Goal: Information Seeking & Learning: Learn about a topic

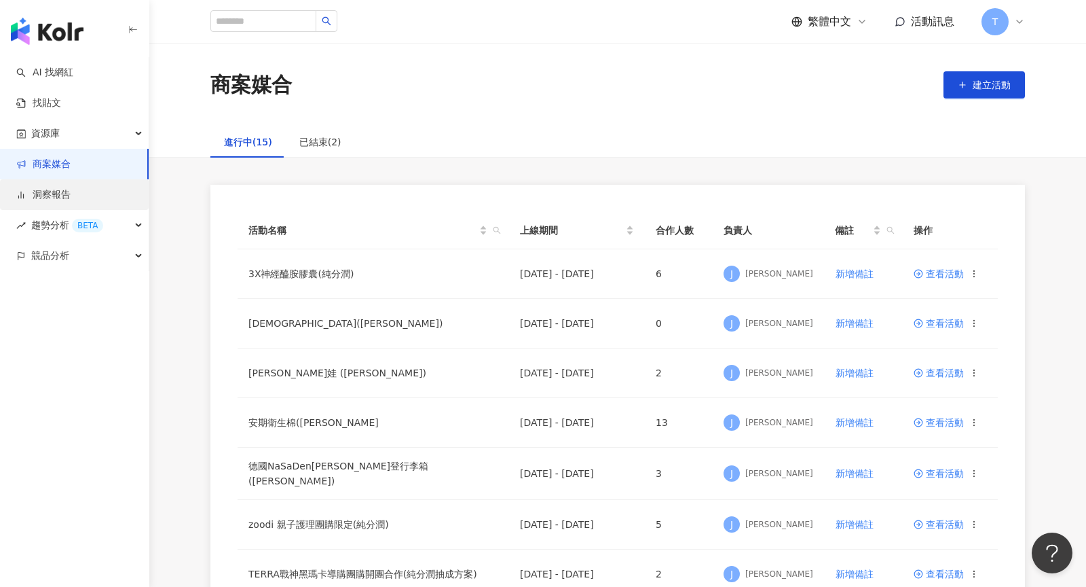
click at [56, 192] on link "洞察報告" at bounding box center [43, 195] width 54 height 14
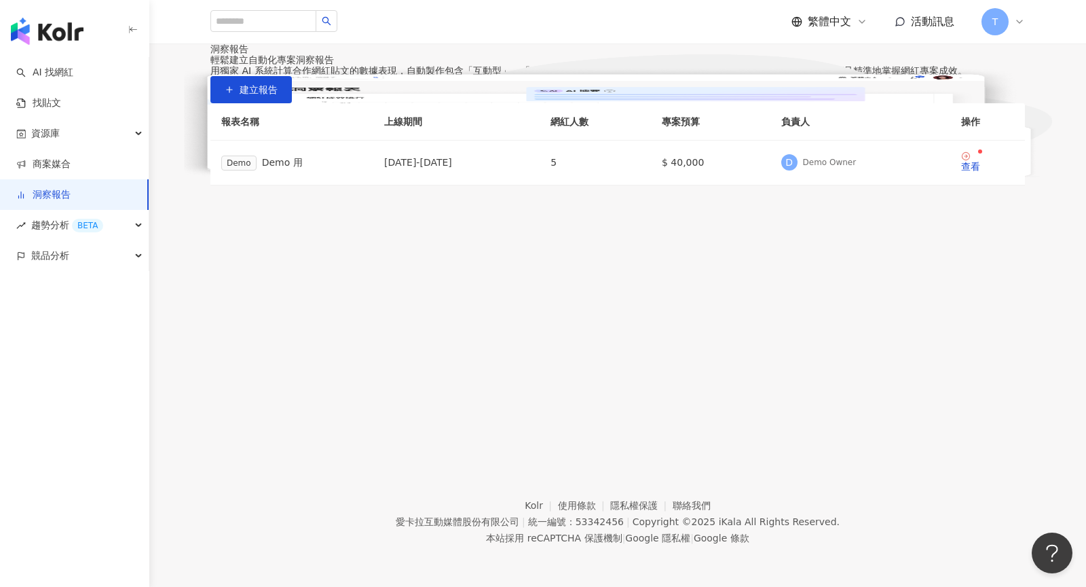
click at [1016, 29] on div "T" at bounding box center [1003, 21] width 43 height 27
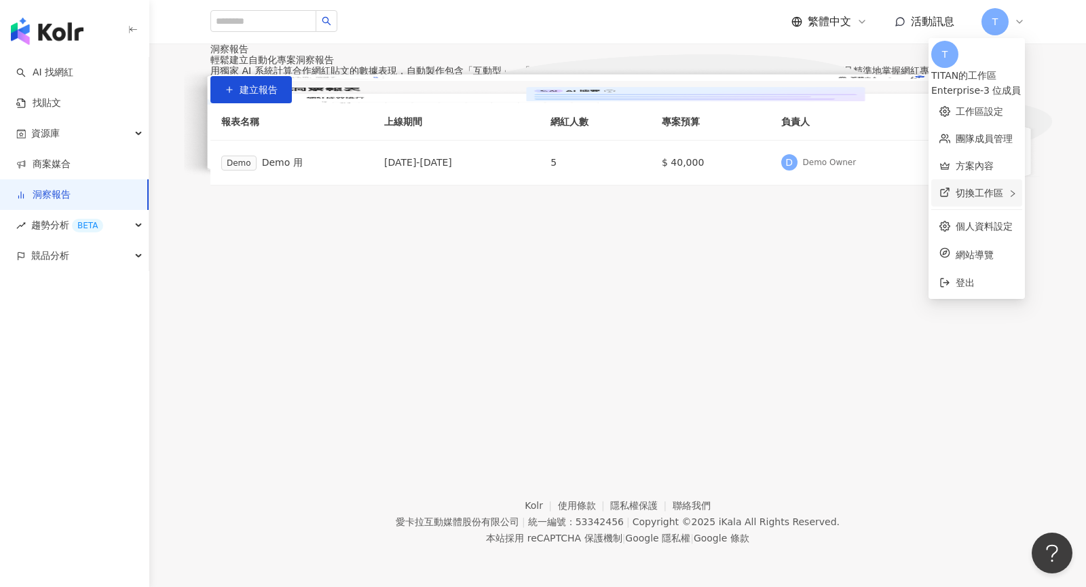
click at [956, 187] on span "切換工作區" at bounding box center [980, 192] width 48 height 11
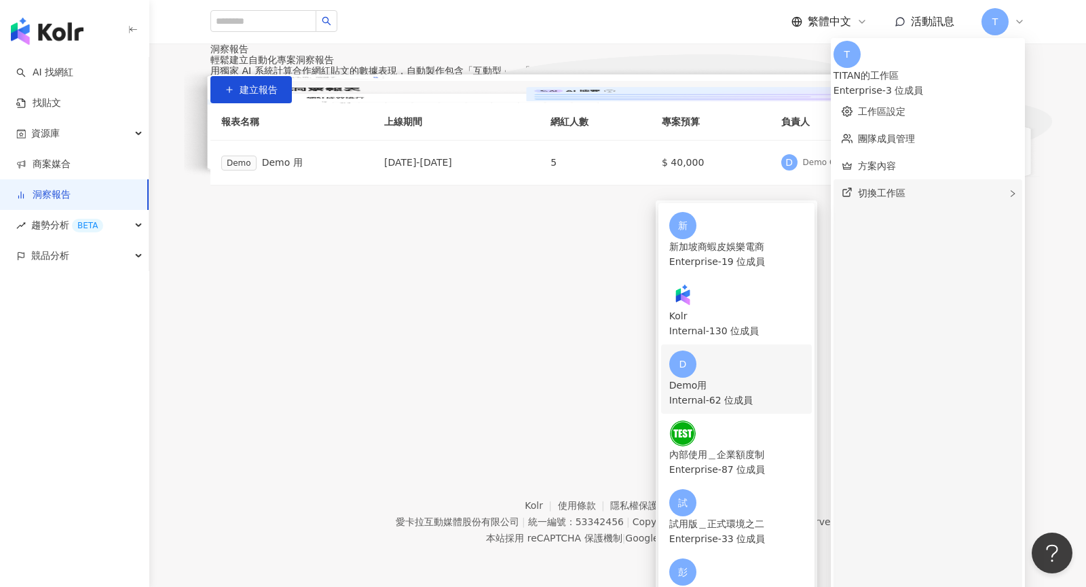
scroll to position [155, 0]
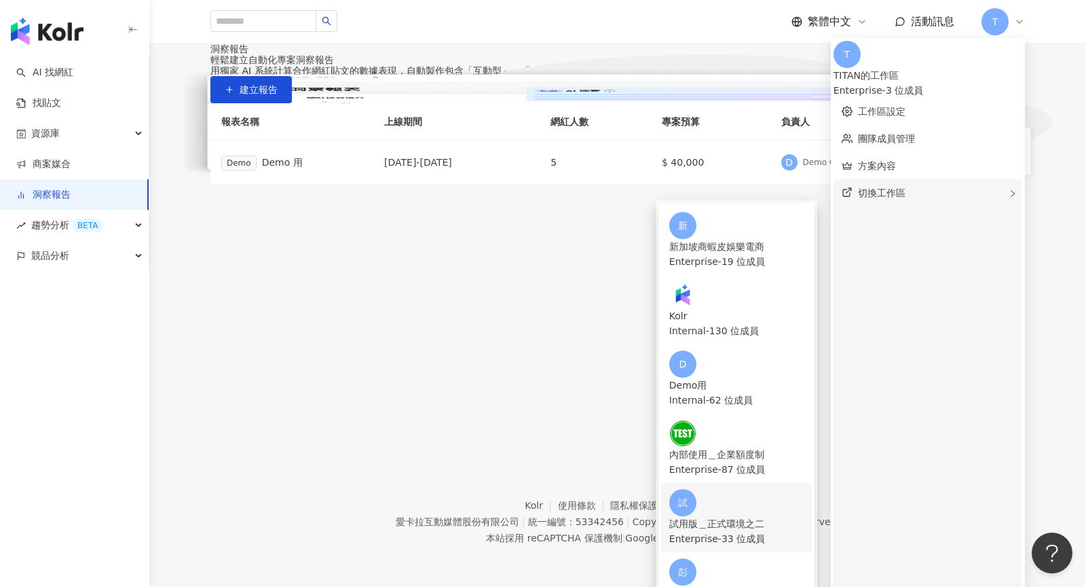
click at [804, 531] on div "Enterprise - 33 位成員" at bounding box center [736, 538] width 134 height 15
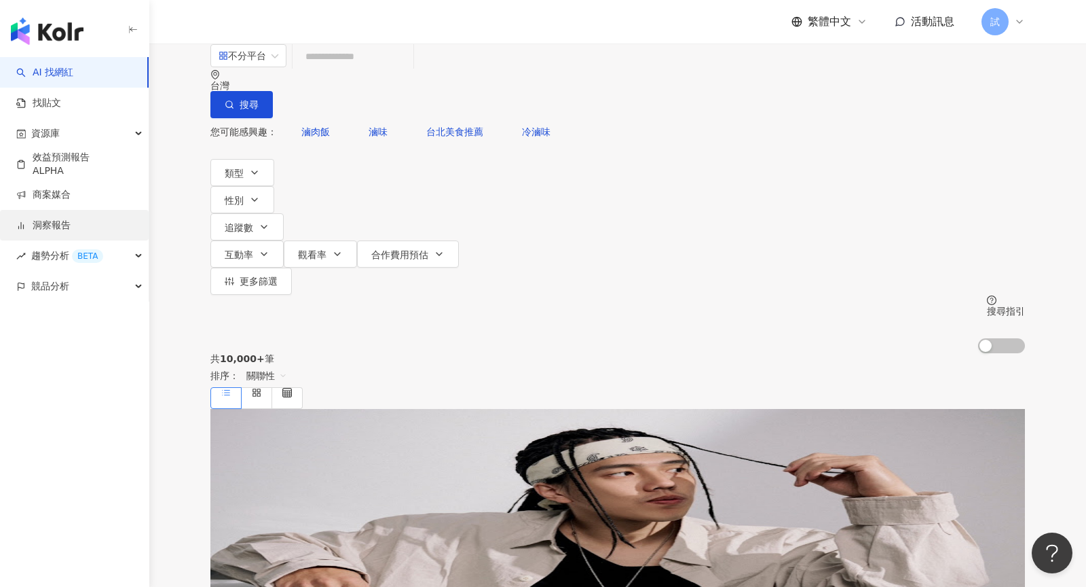
click at [64, 223] on link "洞察報告" at bounding box center [43, 226] width 54 height 14
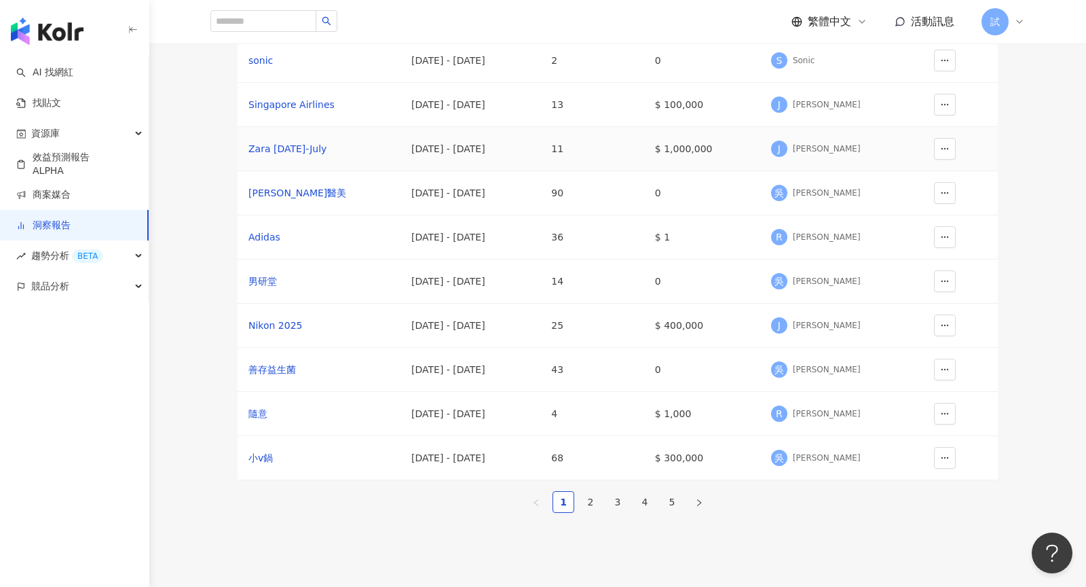
scroll to position [148, 0]
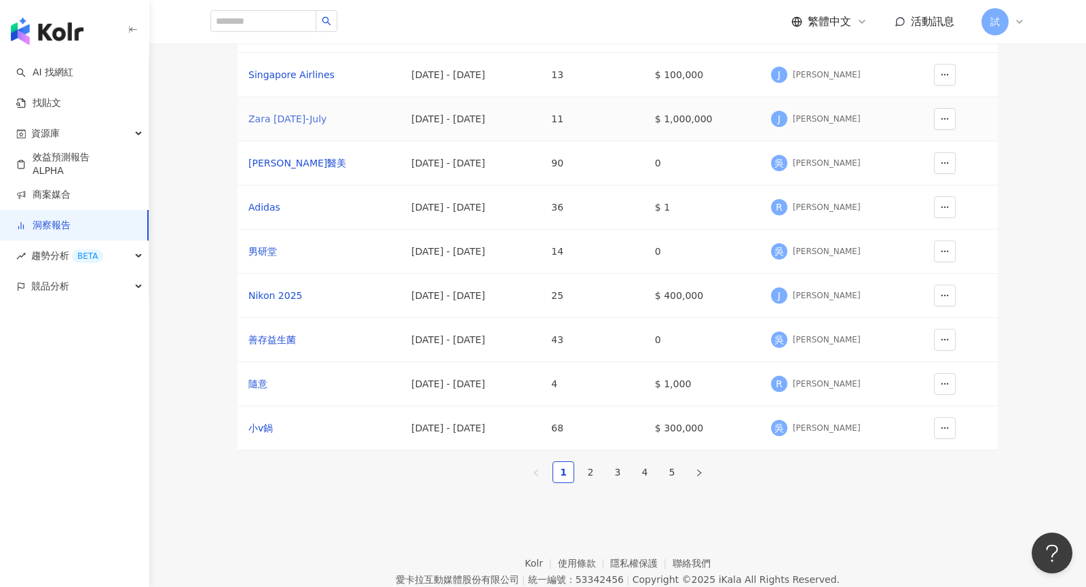
click at [298, 126] on div "Zara 2025 May-July" at bounding box center [318, 118] width 141 height 15
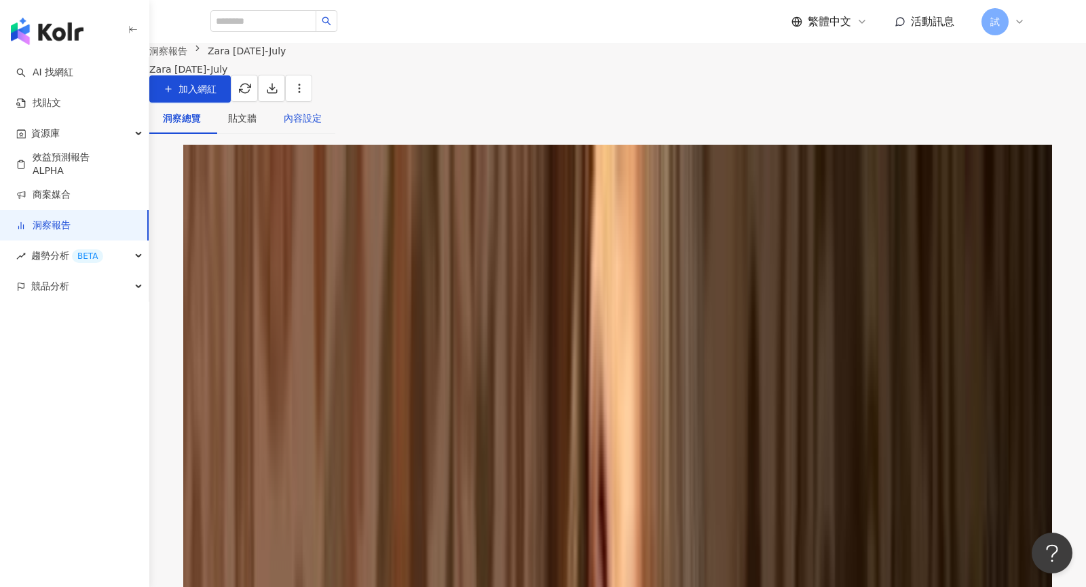
click at [322, 126] on div "內容設定" at bounding box center [303, 118] width 38 height 15
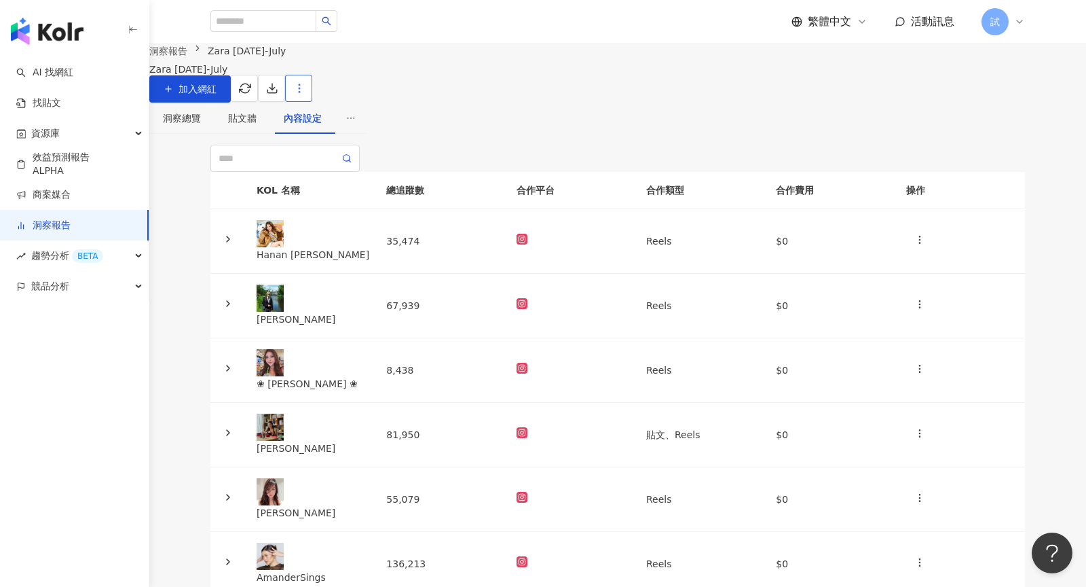
click at [306, 94] on icon "button" at bounding box center [299, 88] width 12 height 12
click at [1033, 137] on div "設定報告" at bounding box center [1033, 131] width 48 height 15
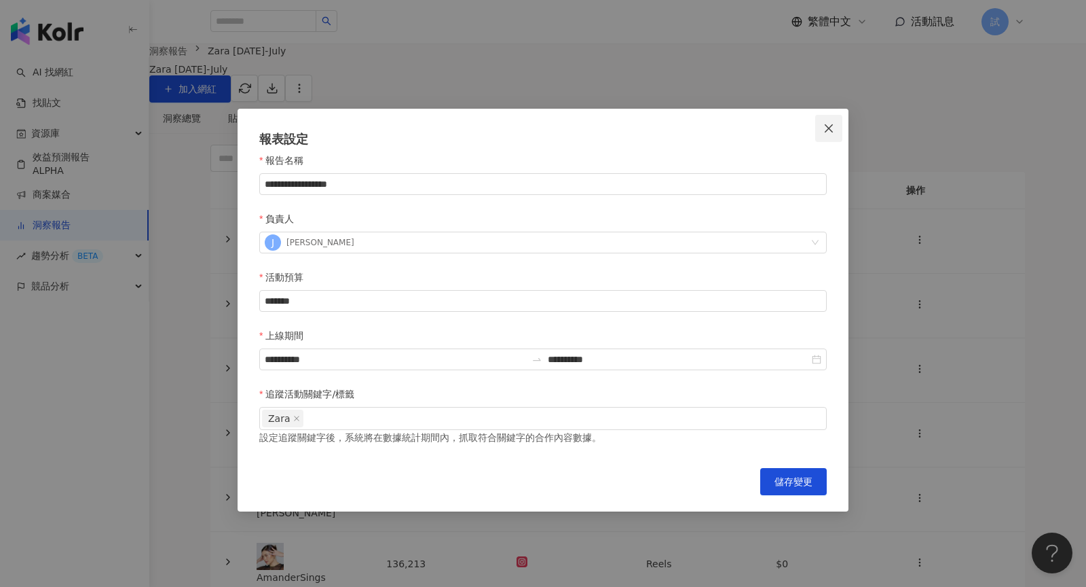
click at [834, 128] on icon "close" at bounding box center [828, 128] width 11 height 11
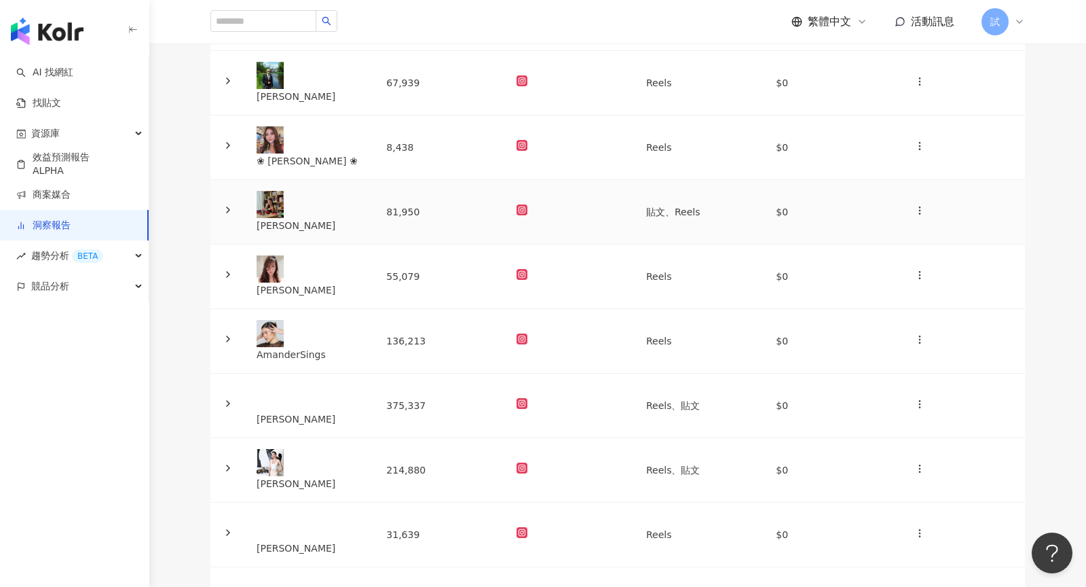
scroll to position [172, 0]
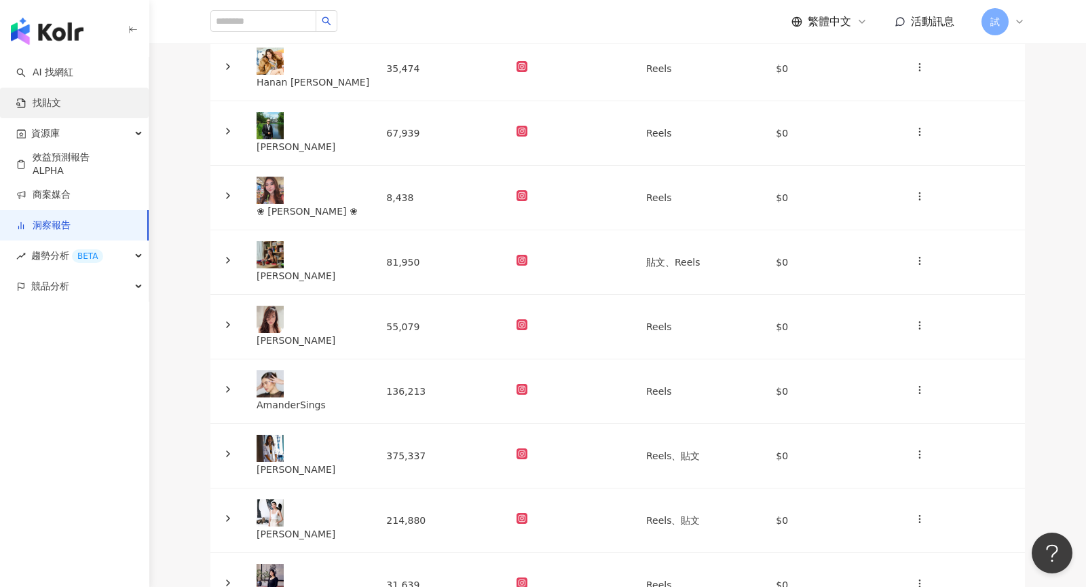
click at [57, 109] on link "找貼文" at bounding box center [38, 103] width 45 height 14
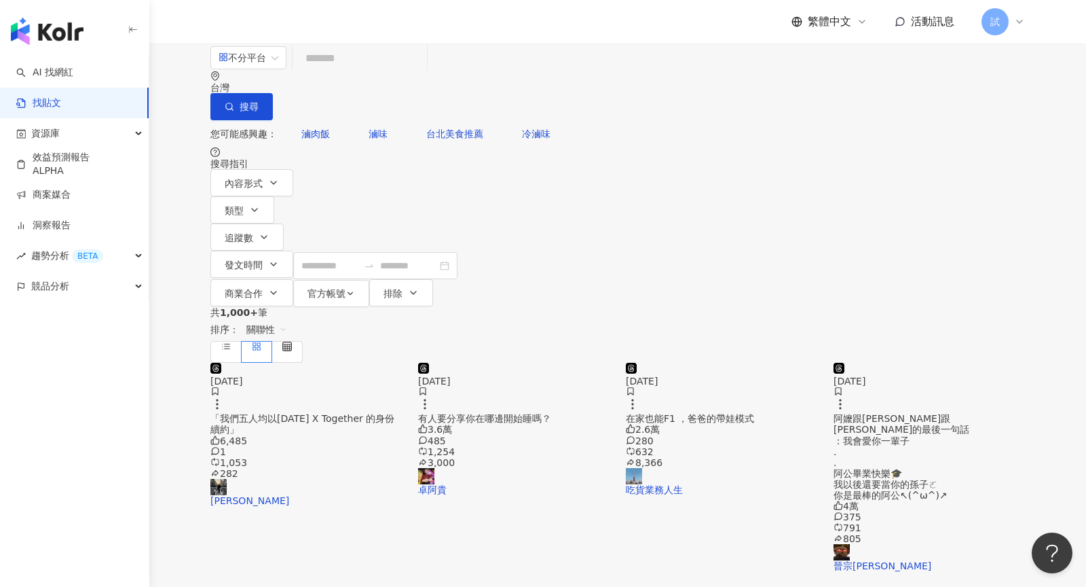
click at [387, 73] on input "search" at bounding box center [360, 57] width 124 height 29
type input "*"
type input "*********"
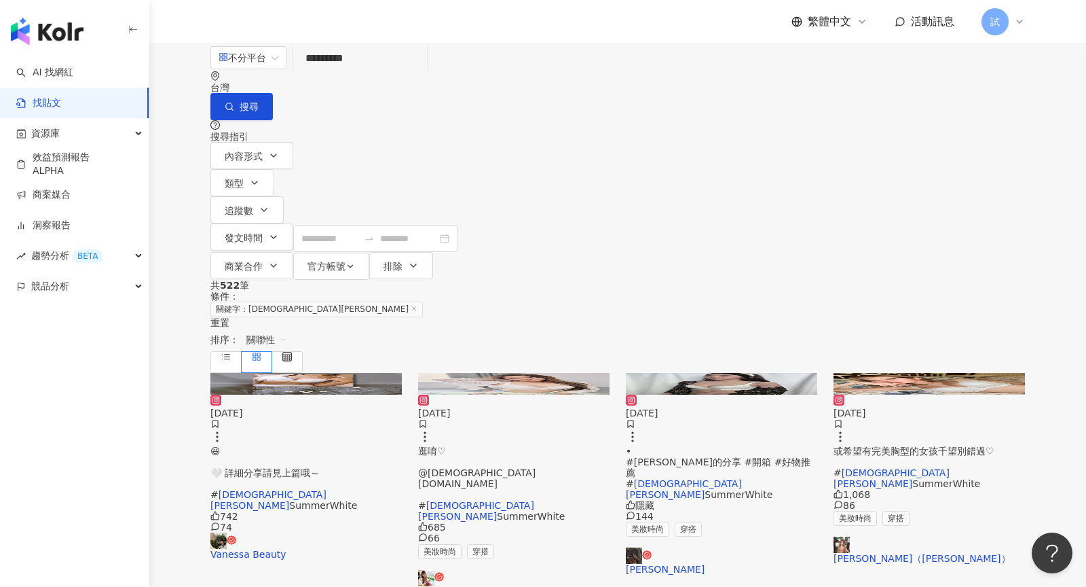
click at [422, 73] on input "*********" at bounding box center [360, 57] width 124 height 29
drag, startPoint x: 431, startPoint y: 81, endPoint x: 229, endPoint y: 82, distance: 202.3
click at [229, 82] on div "不分平台 Ladies蕾黛絲 ********* 台灣 搜尋 searchOperator 插入語法 完全符合 "" 聯集 OR 交集 AND 排除 - 群組…" at bounding box center [617, 81] width 815 height 77
click at [73, 74] on link "AI 找網紅" at bounding box center [44, 73] width 57 height 14
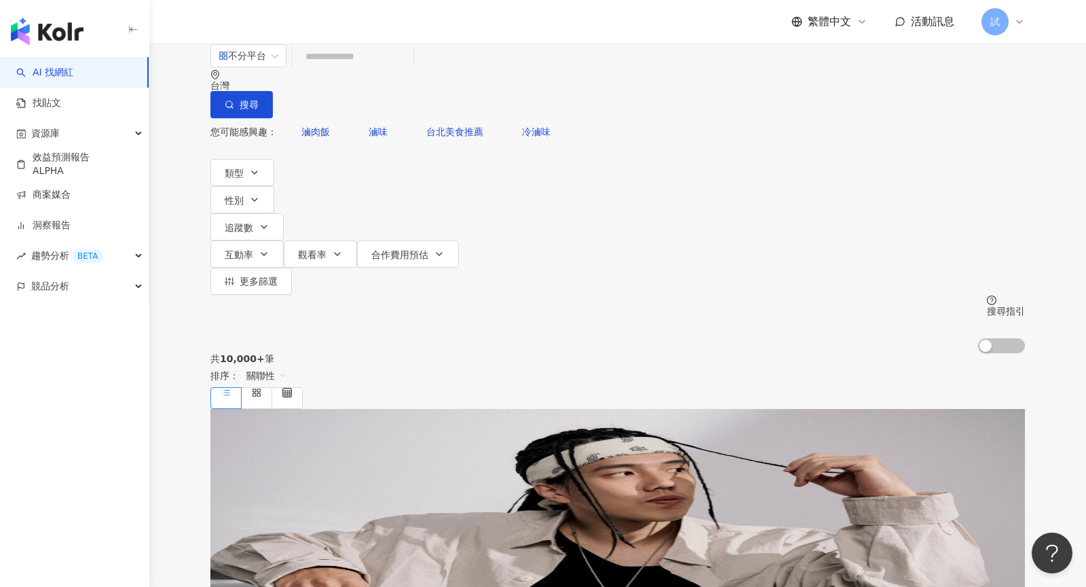
click at [408, 69] on input "search" at bounding box center [353, 56] width 110 height 26
paste input "*********"
type input "*********"
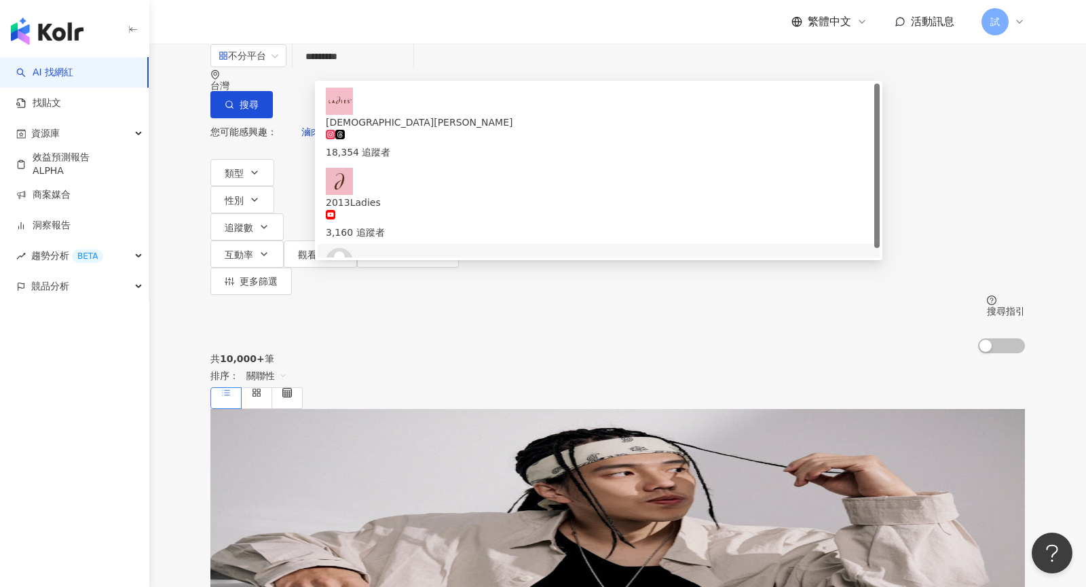
click at [573, 275] on span "ladies_234" at bounding box center [599, 282] width 546 height 15
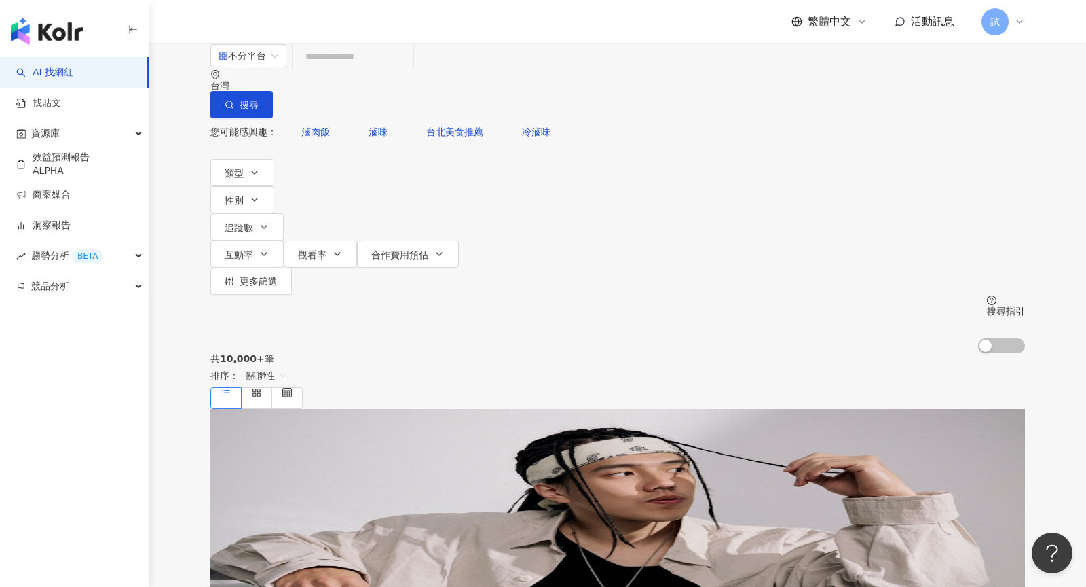
paste input "*********"
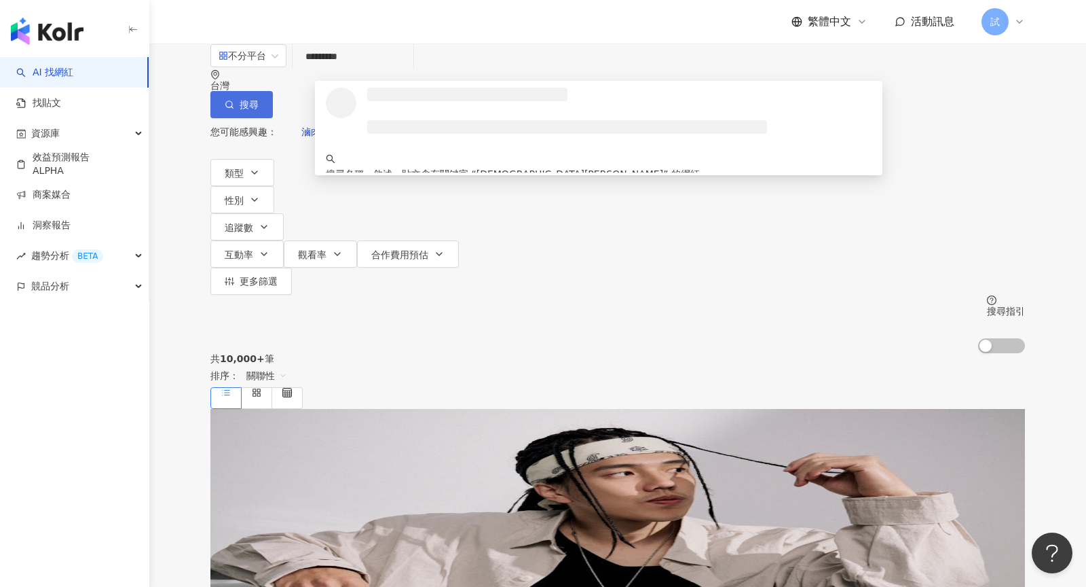
click at [273, 91] on button "搜尋" at bounding box center [241, 104] width 62 height 27
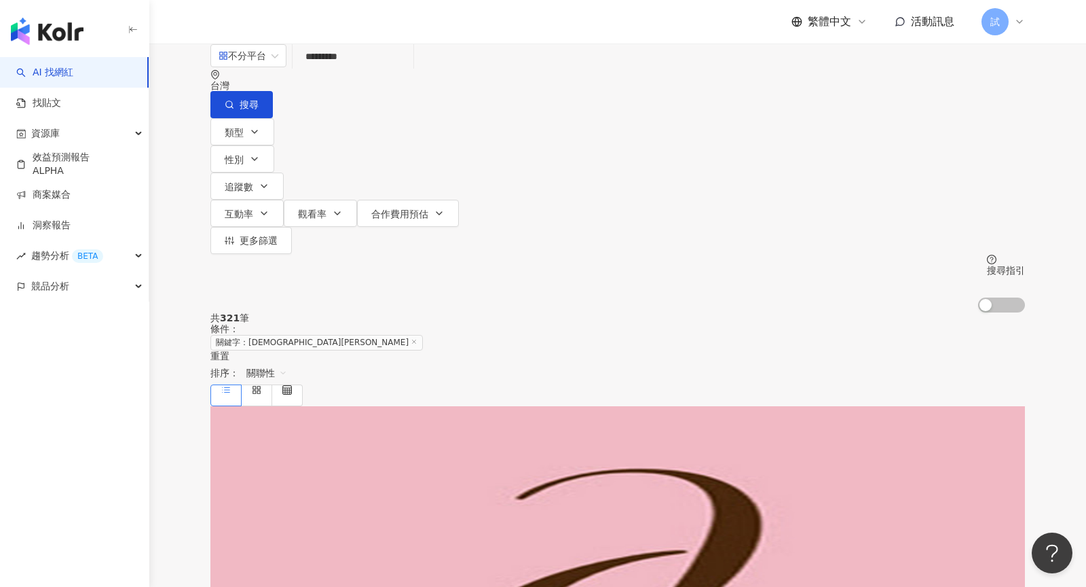
click at [287, 362] on span "關聯性" at bounding box center [266, 373] width 41 height 22
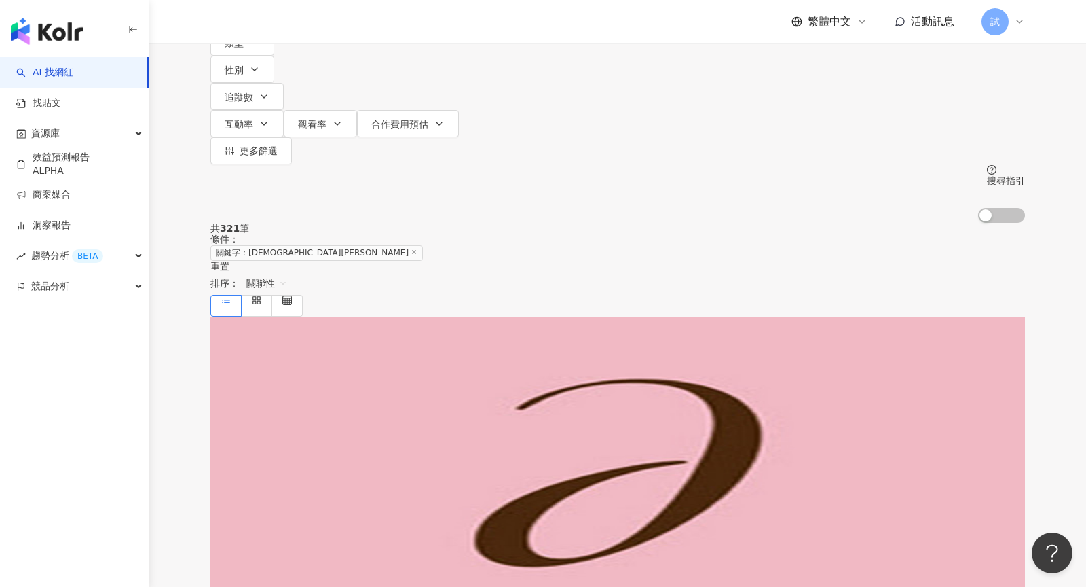
scroll to position [31, 0]
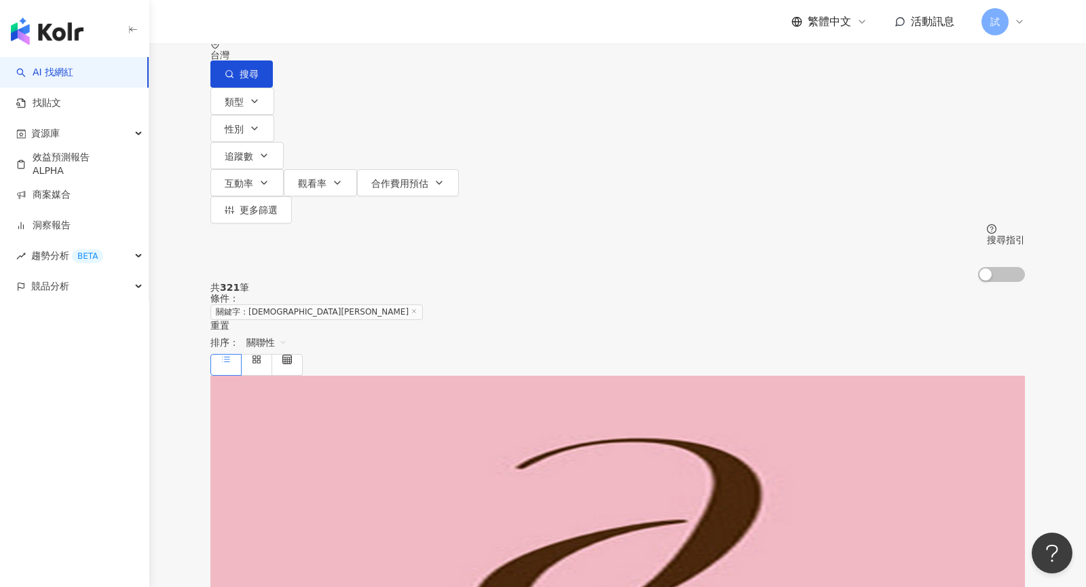
click at [287, 331] on span "關聯性" at bounding box center [266, 342] width 41 height 22
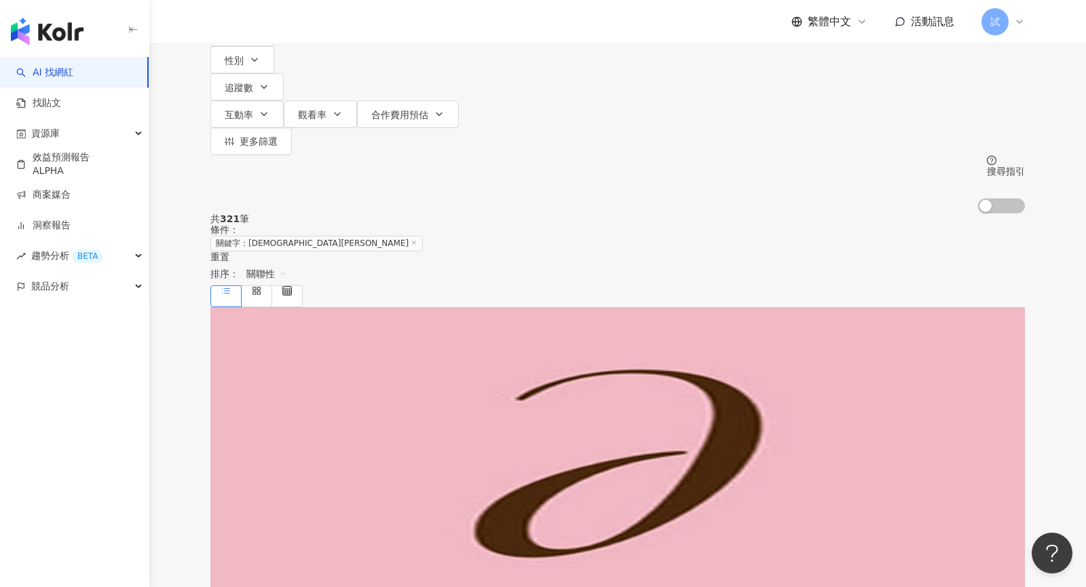
scroll to position [0, 0]
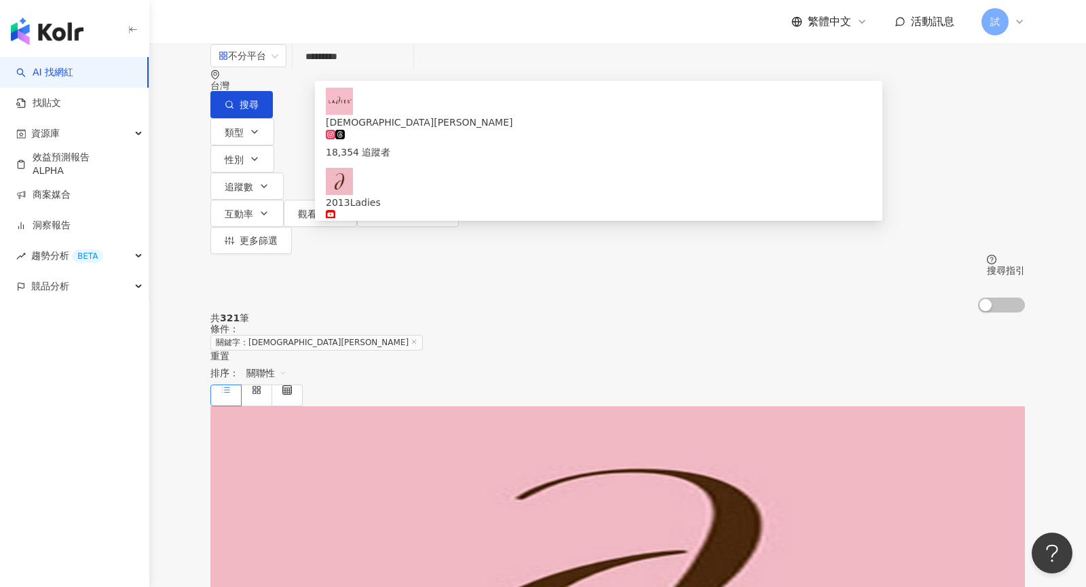
click at [403, 69] on input "*********" at bounding box center [353, 56] width 110 height 26
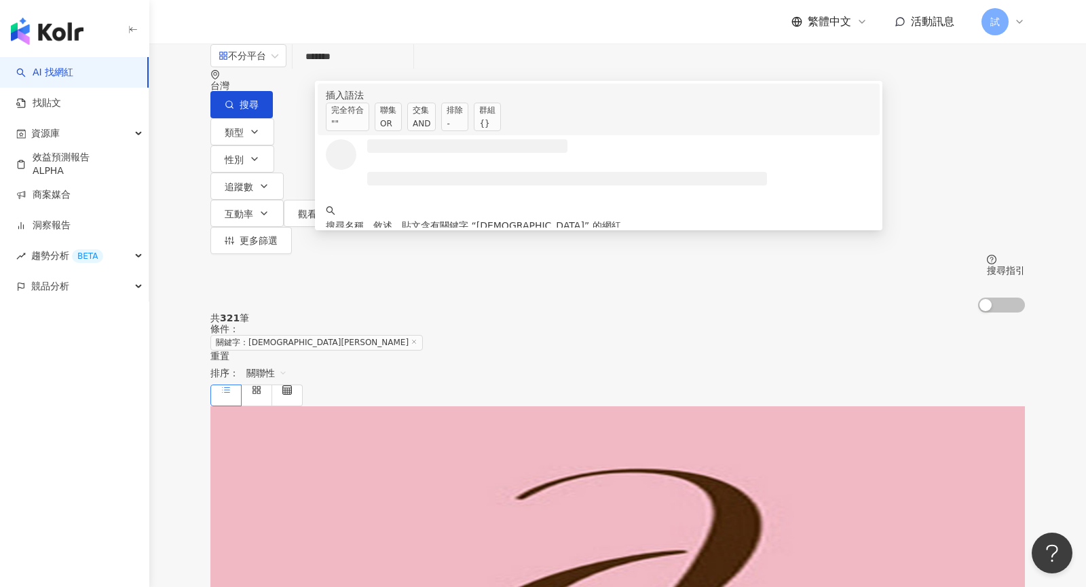
click at [436, 128] on span "交集 AND" at bounding box center [421, 117] width 29 height 29
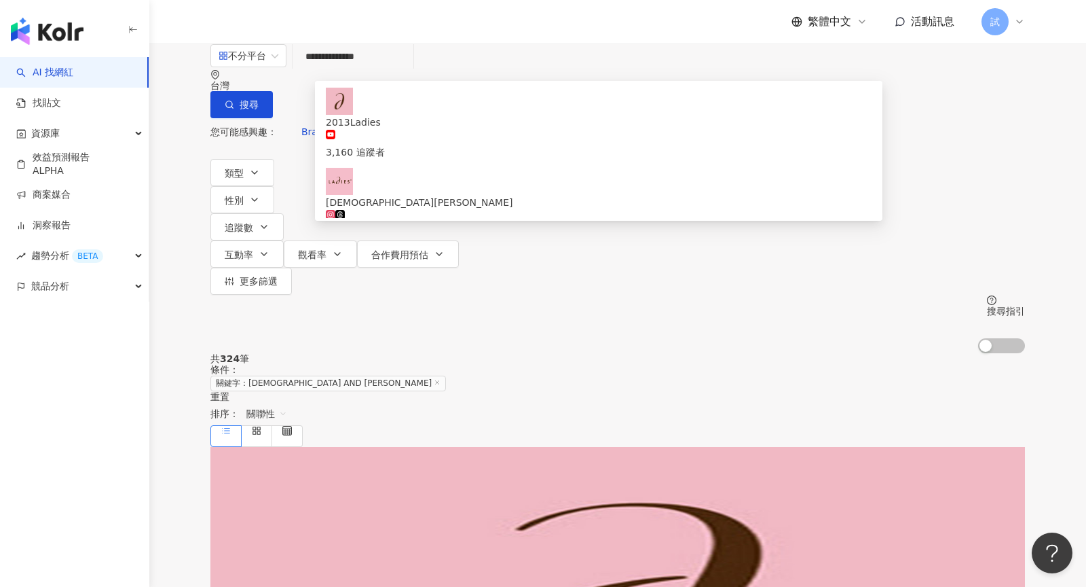
type input "**********"
click at [1086, 138] on div "**********" at bounding box center [617, 198] width 937 height 310
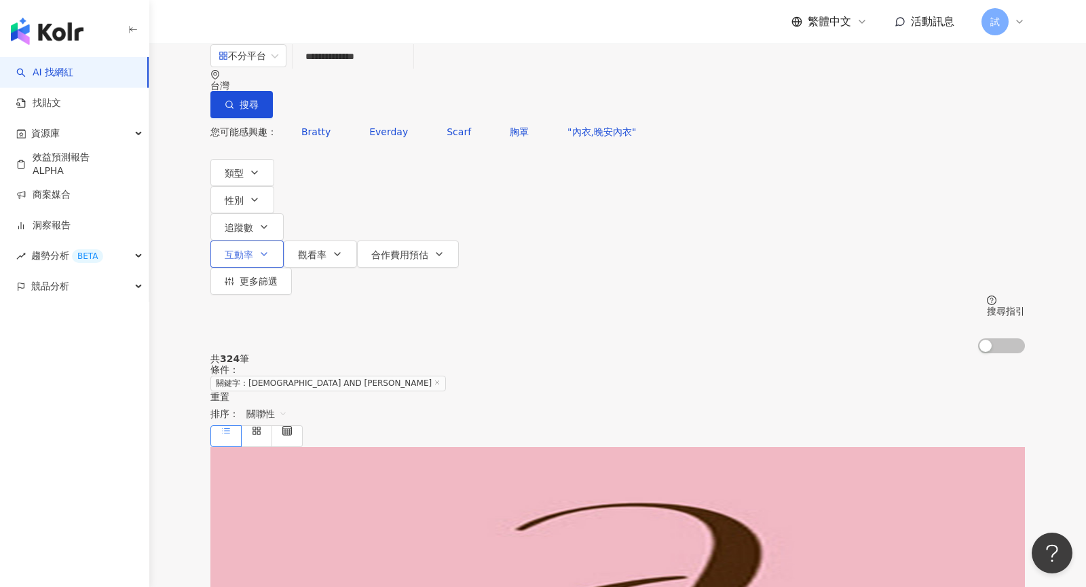
click at [270, 248] on icon "button" at bounding box center [264, 253] width 11 height 11
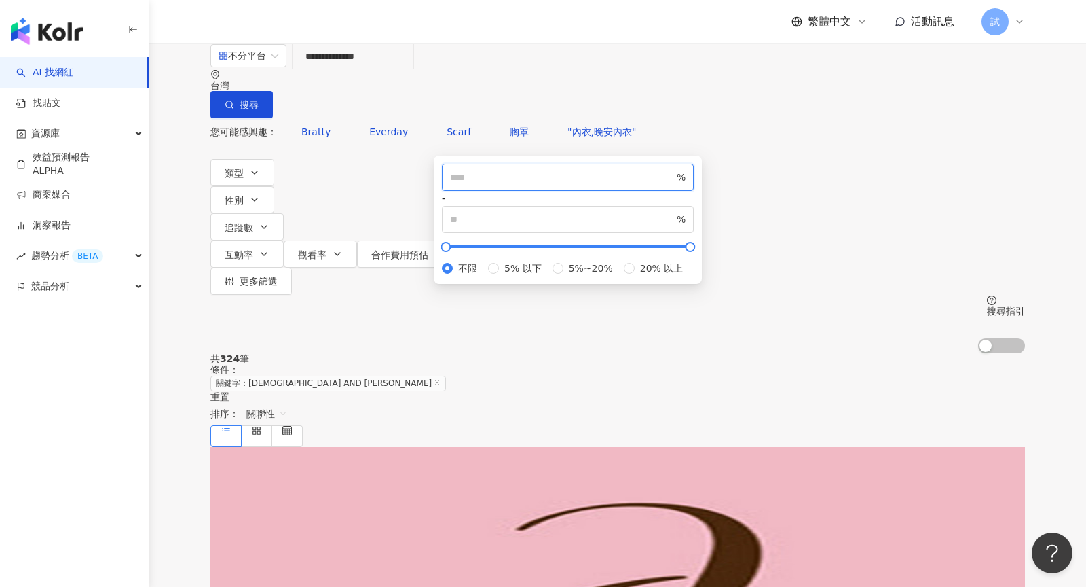
click at [472, 185] on input "number" at bounding box center [562, 177] width 224 height 15
type input "**"
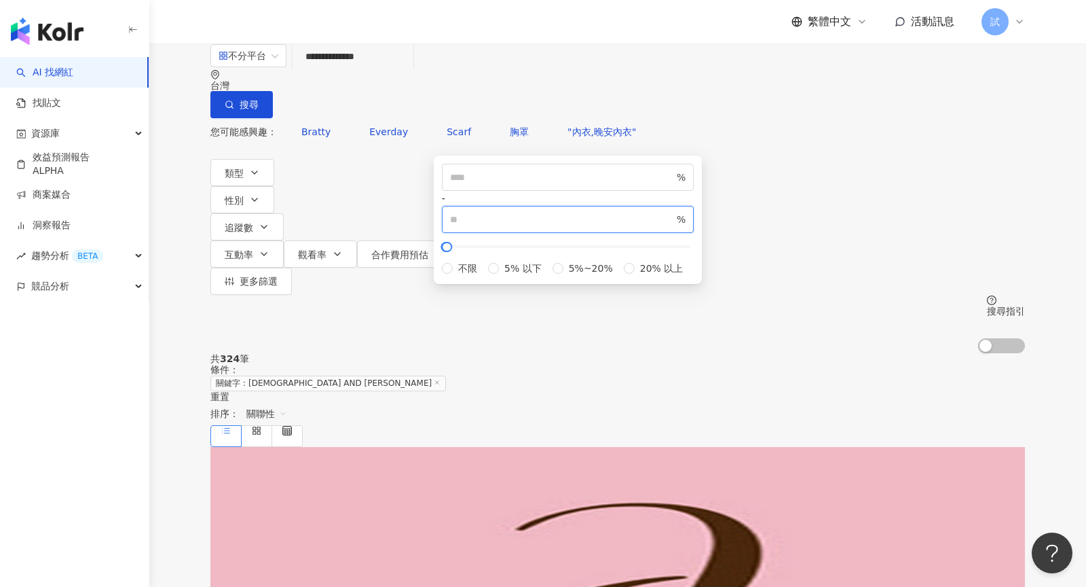
type input "**"
click at [843, 137] on div "您可能感興趣： Bratty Everday Scarf 胸罩 "內衣,晚安內衣" 類型 性別 追蹤數 互動率 觀看率 合作費用預估 更多篩選 ** % - …" at bounding box center [617, 235] width 815 height 235
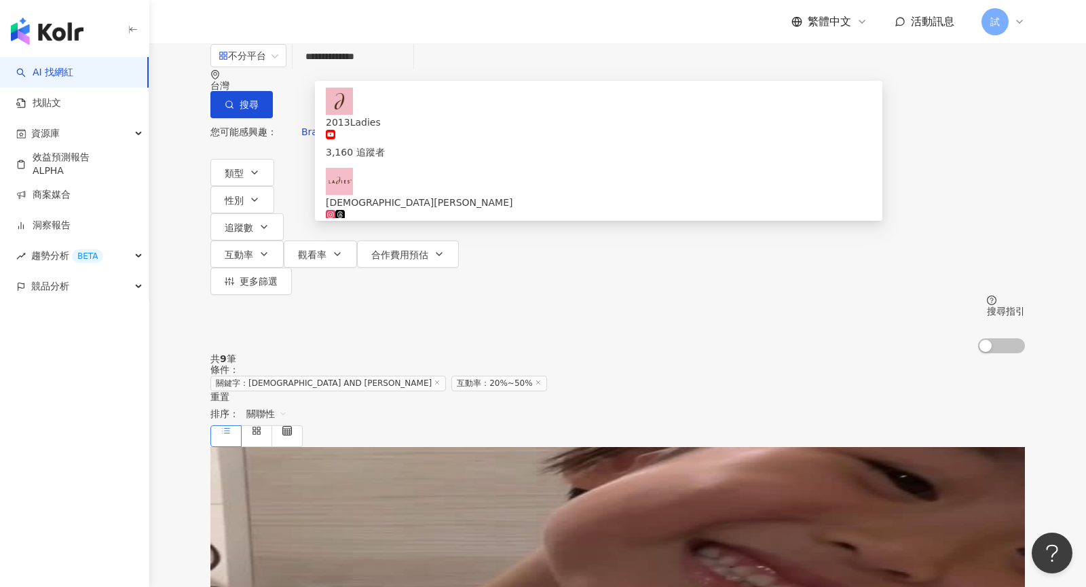
drag, startPoint x: 445, startPoint y: 82, endPoint x: 429, endPoint y: 82, distance: 15.6
click at [408, 69] on input "**********" at bounding box center [353, 56] width 110 height 26
drag, startPoint x: 429, startPoint y: 82, endPoint x: 261, endPoint y: 73, distance: 168.0
click at [261, 73] on div "**********" at bounding box center [617, 80] width 815 height 75
type input "*"
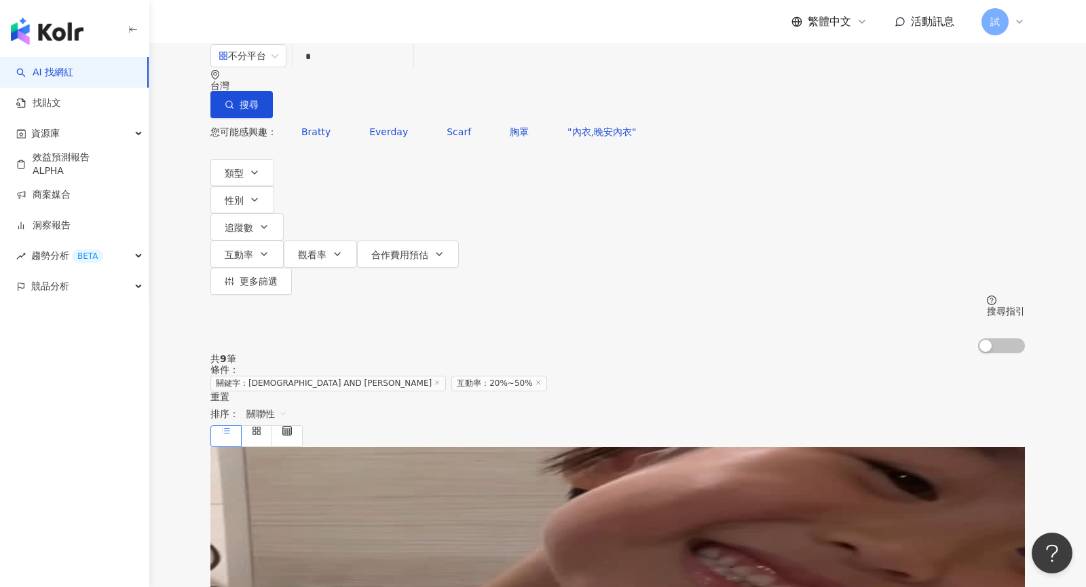
click at [408, 69] on input "*" at bounding box center [353, 56] width 110 height 26
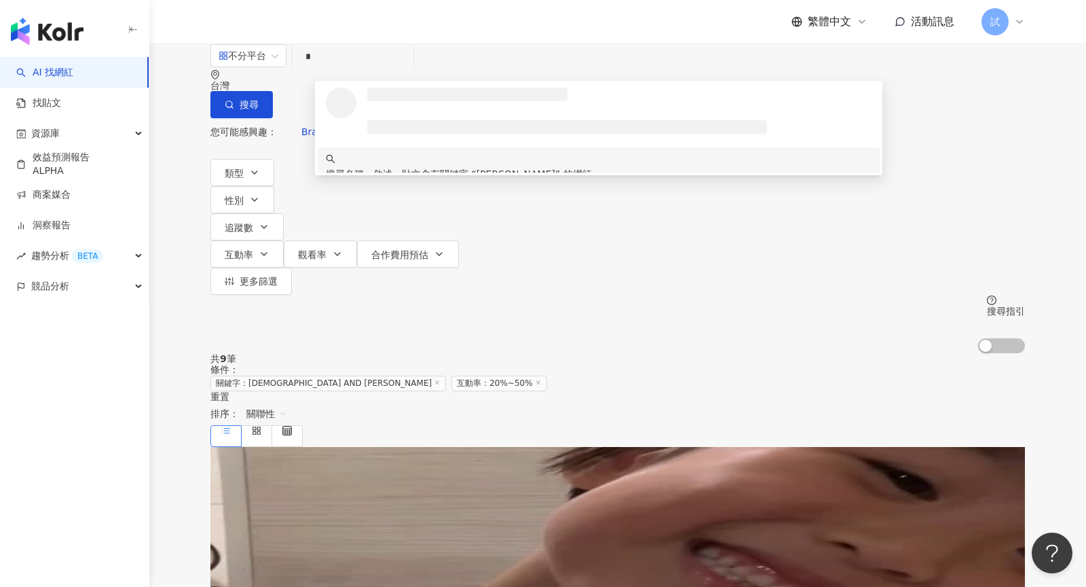
type input "*"
click at [550, 391] on div "重置" at bounding box center [617, 396] width 815 height 11
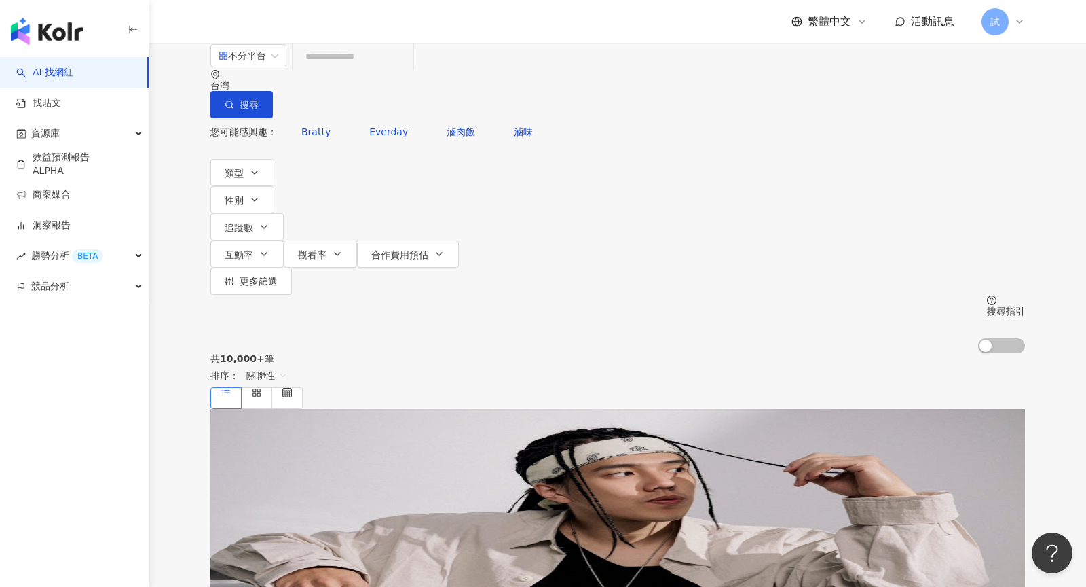
click at [376, 69] on input "search" at bounding box center [353, 56] width 110 height 26
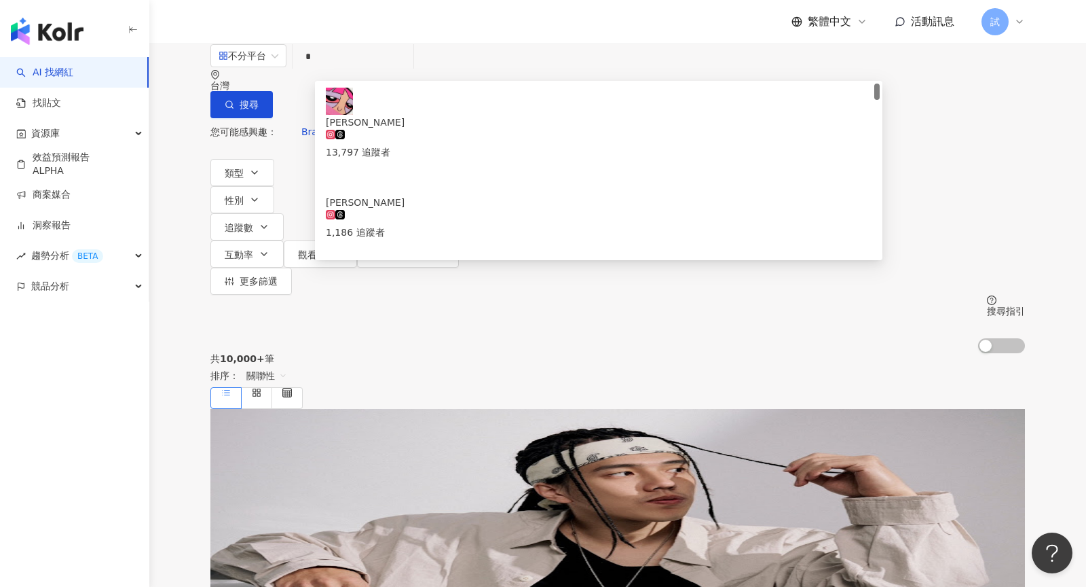
type input "*"
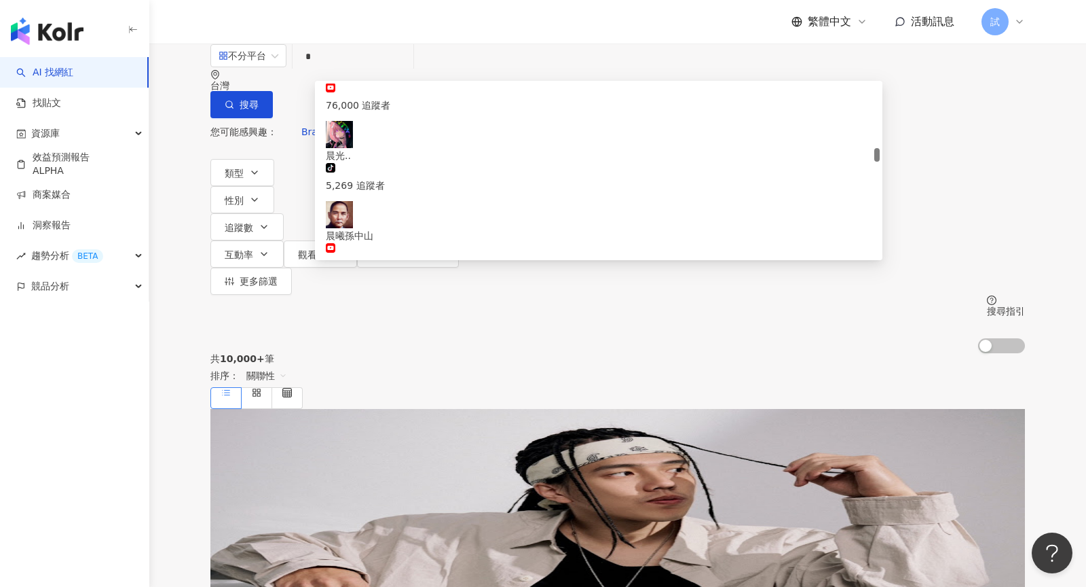
scroll to position [878, 0]
type input "*"
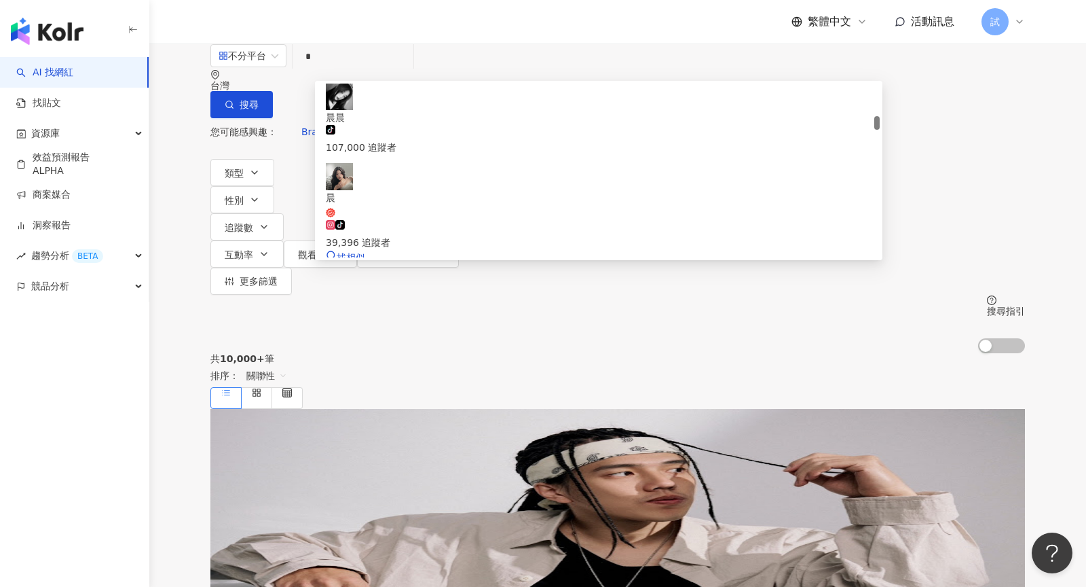
scroll to position [446, 0]
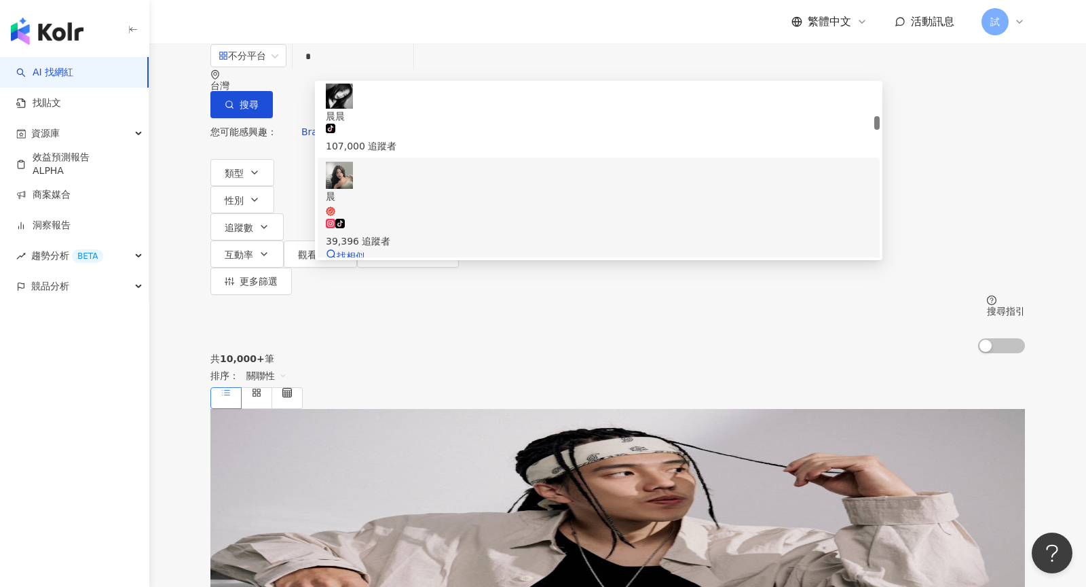
click at [447, 219] on div "tiktok-icon 39,396 追蹤者" at bounding box center [599, 234] width 546 height 30
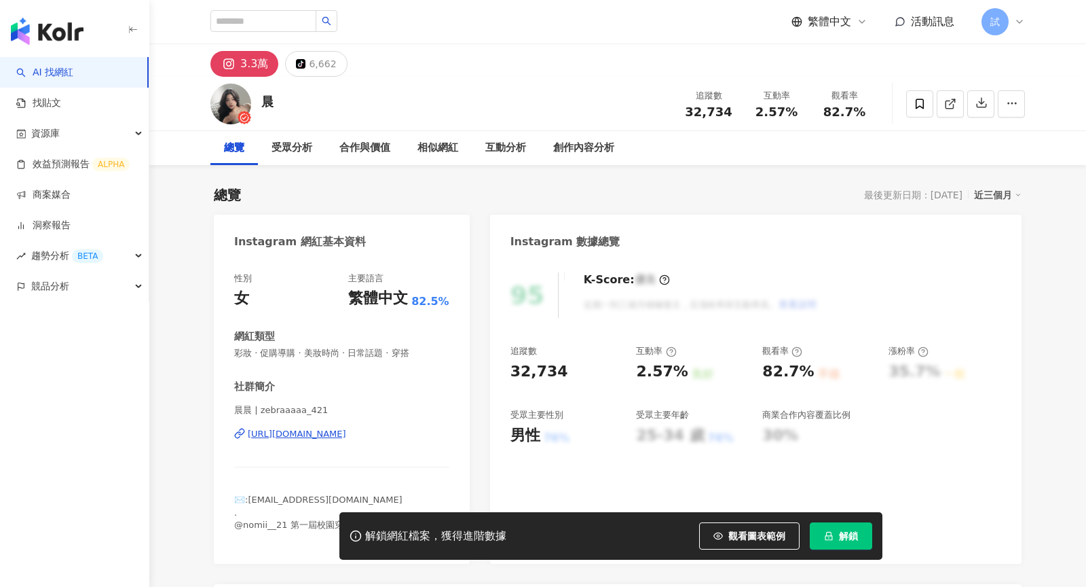
click at [838, 532] on button "解鎖" at bounding box center [841, 535] width 62 height 27
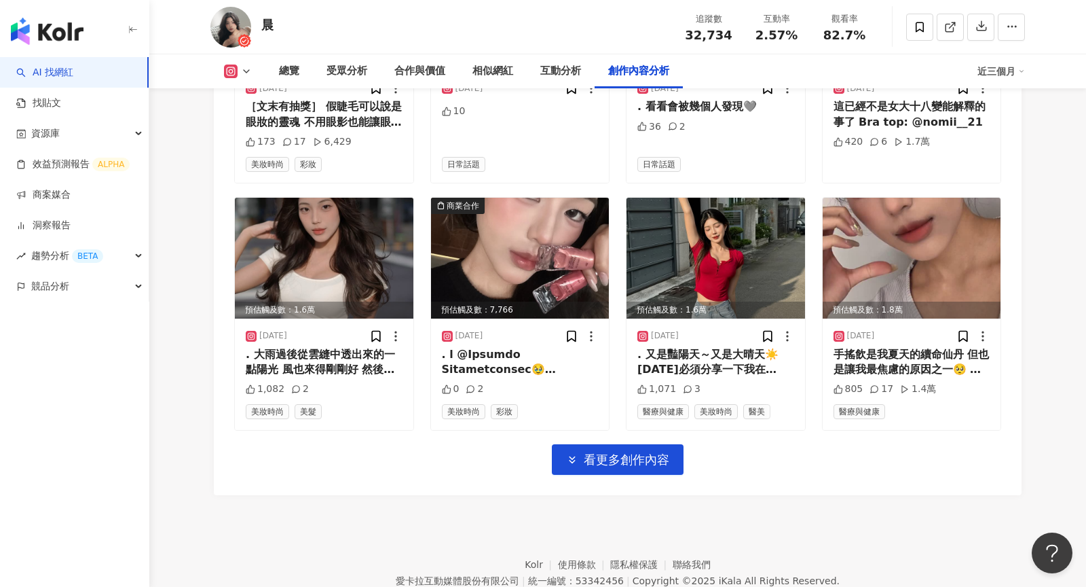
scroll to position [4722, 0]
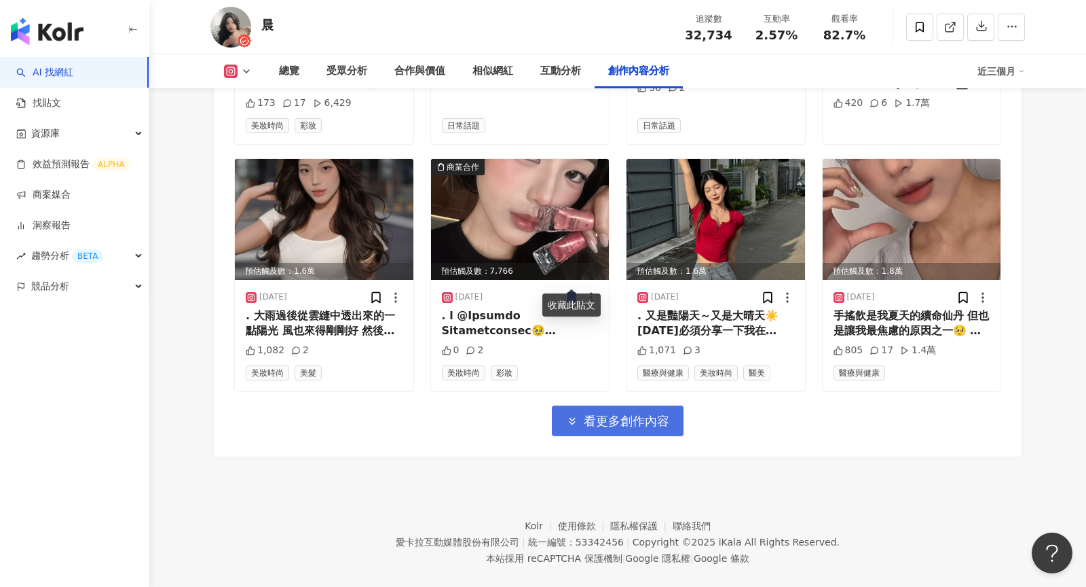
click at [597, 411] on button "看更多創作內容" at bounding box center [618, 420] width 132 height 31
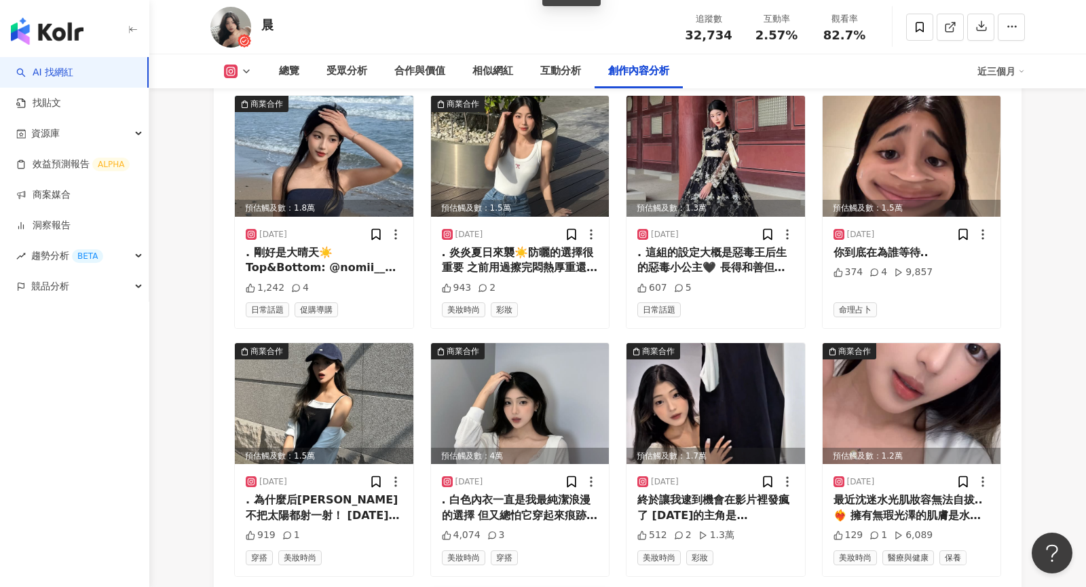
scroll to position [4986, 0]
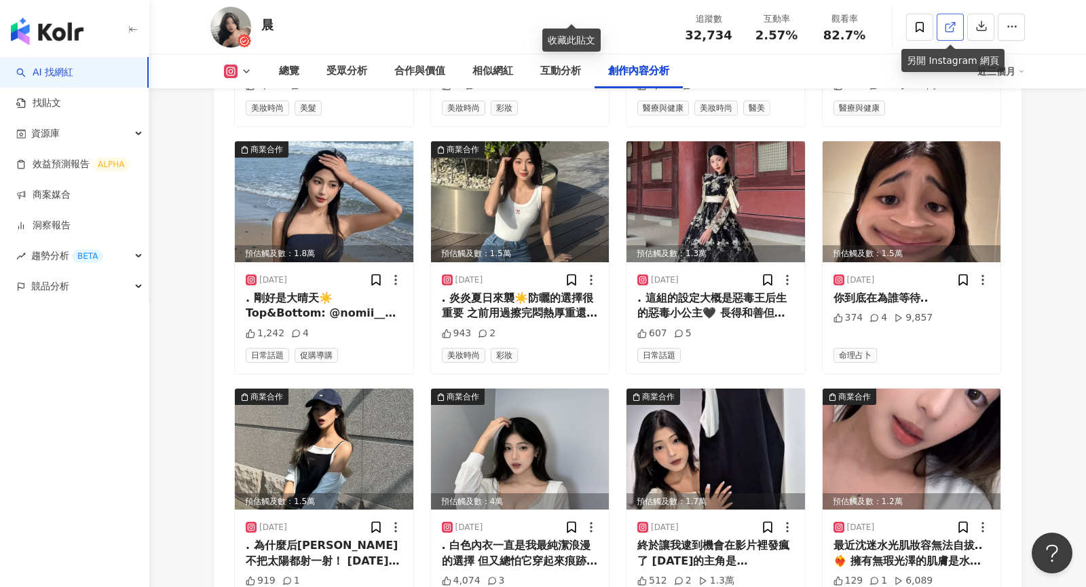
click at [941, 23] on link at bounding box center [950, 27] width 27 height 27
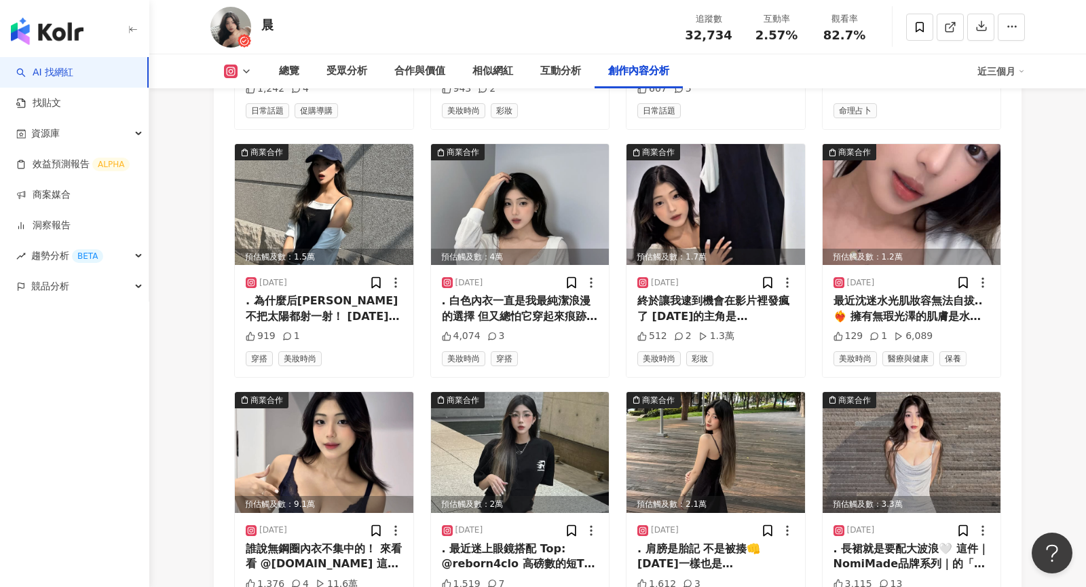
scroll to position [5384, 0]
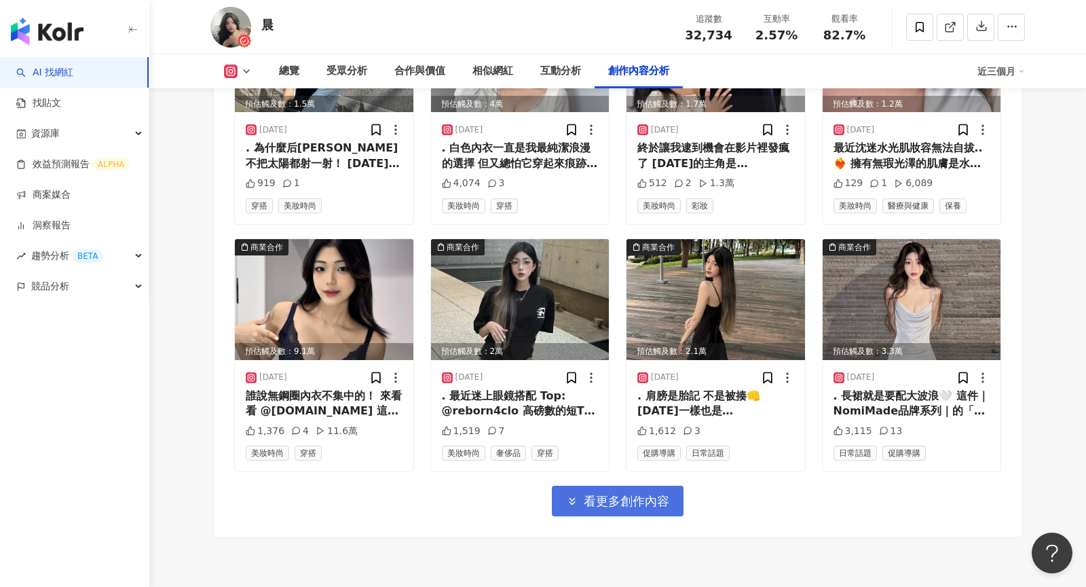
click at [597, 494] on span "看更多創作內容" at bounding box center [627, 501] width 86 height 15
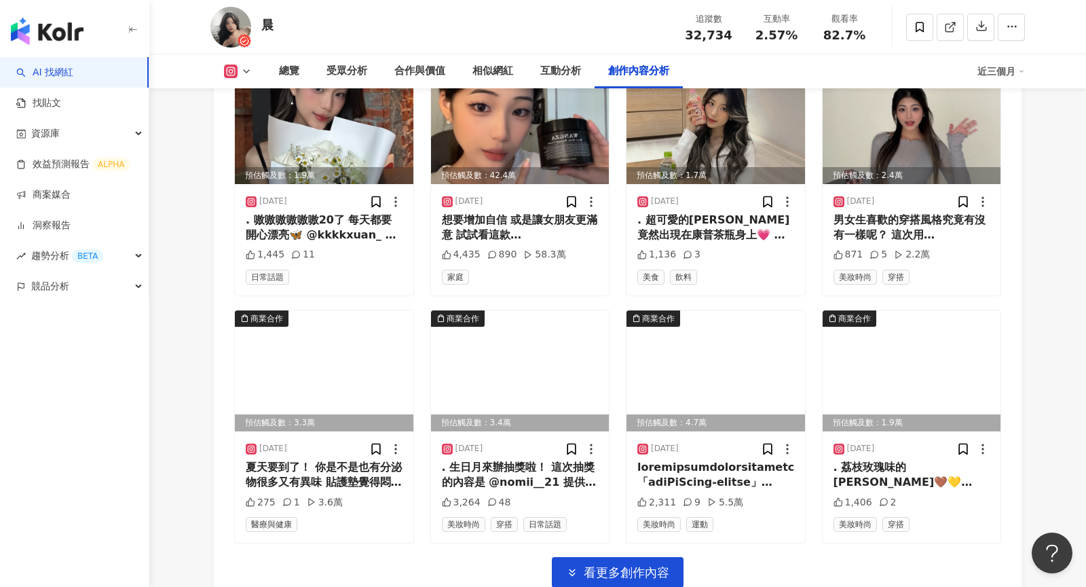
scroll to position [6199, 0]
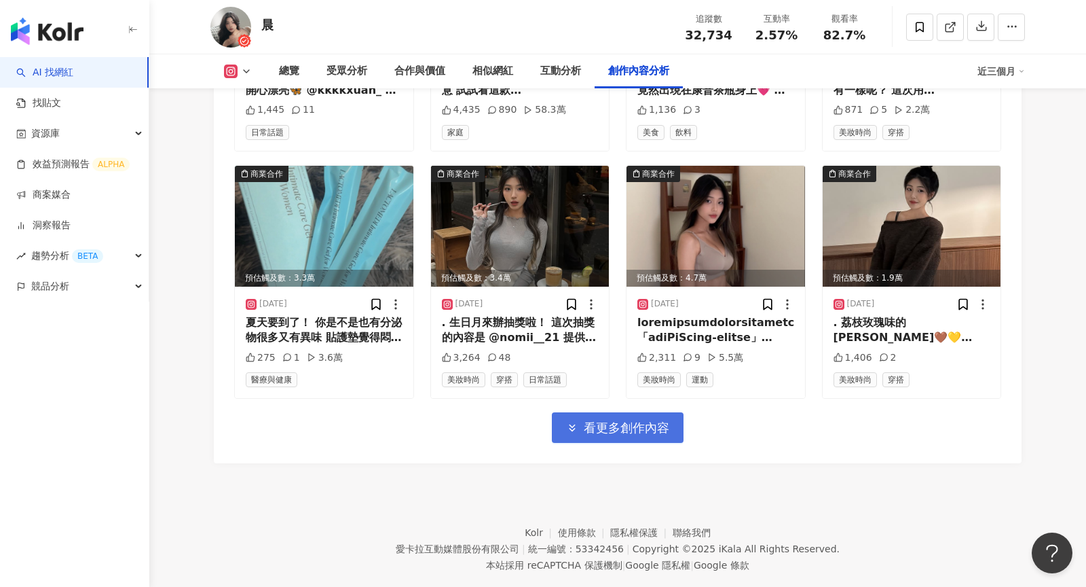
click at [623, 420] on span "看更多創作內容" at bounding box center [627, 427] width 86 height 15
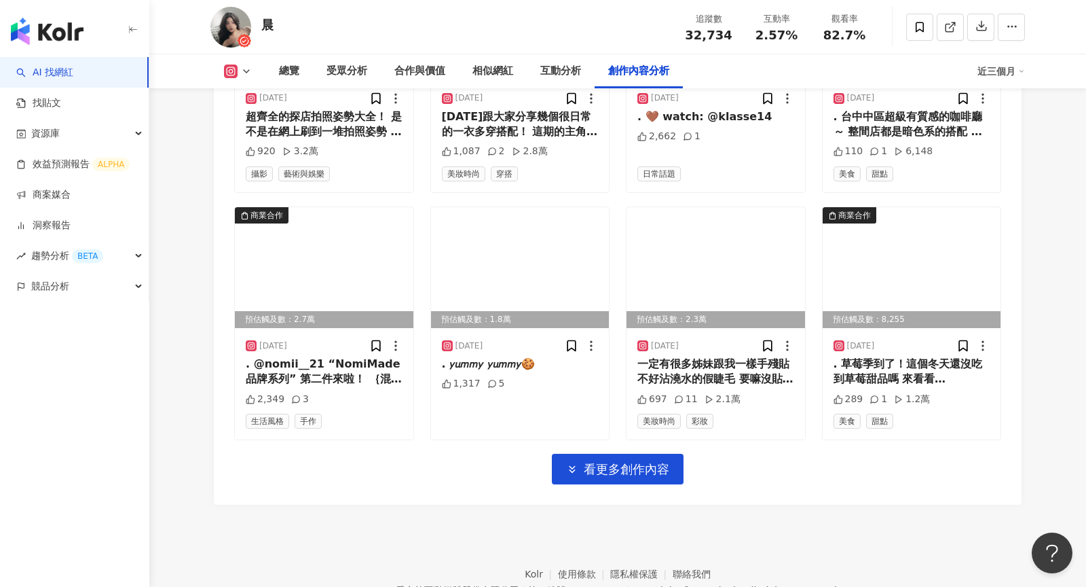
scroll to position [6902, 0]
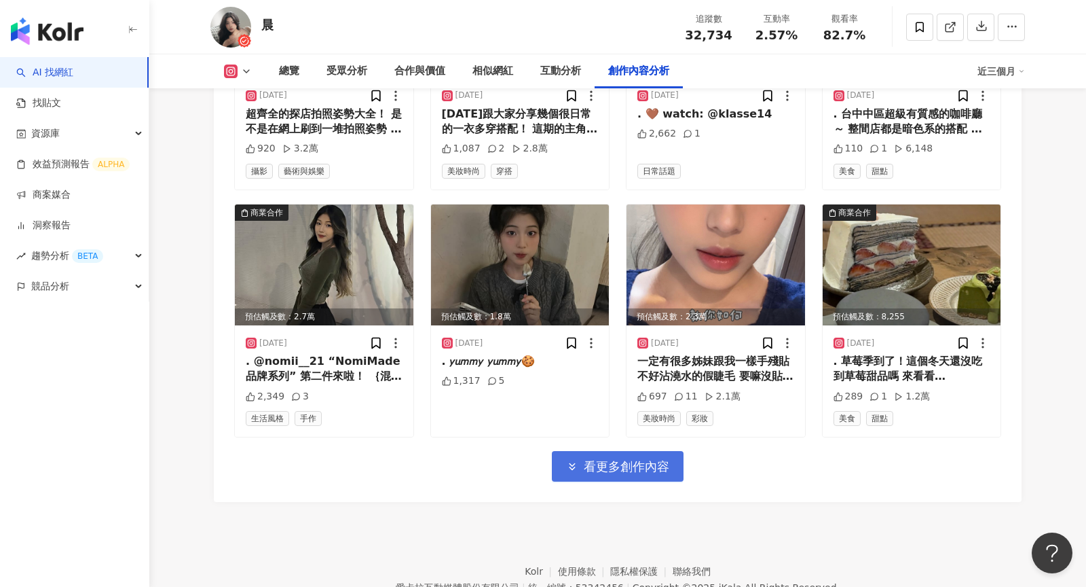
click at [637, 459] on span "看更多創作內容" at bounding box center [627, 466] width 86 height 15
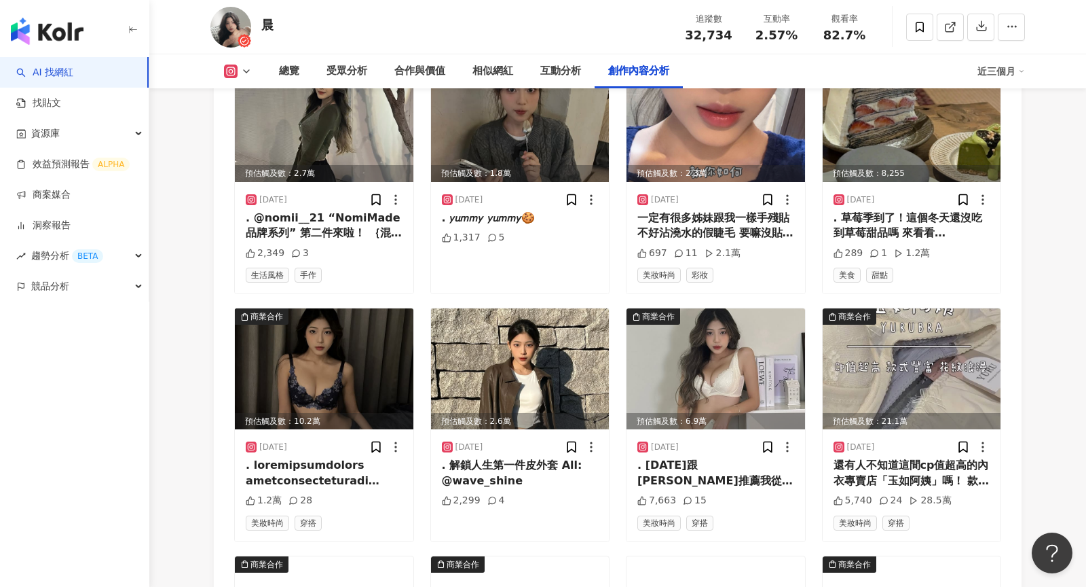
scroll to position [7075, 0]
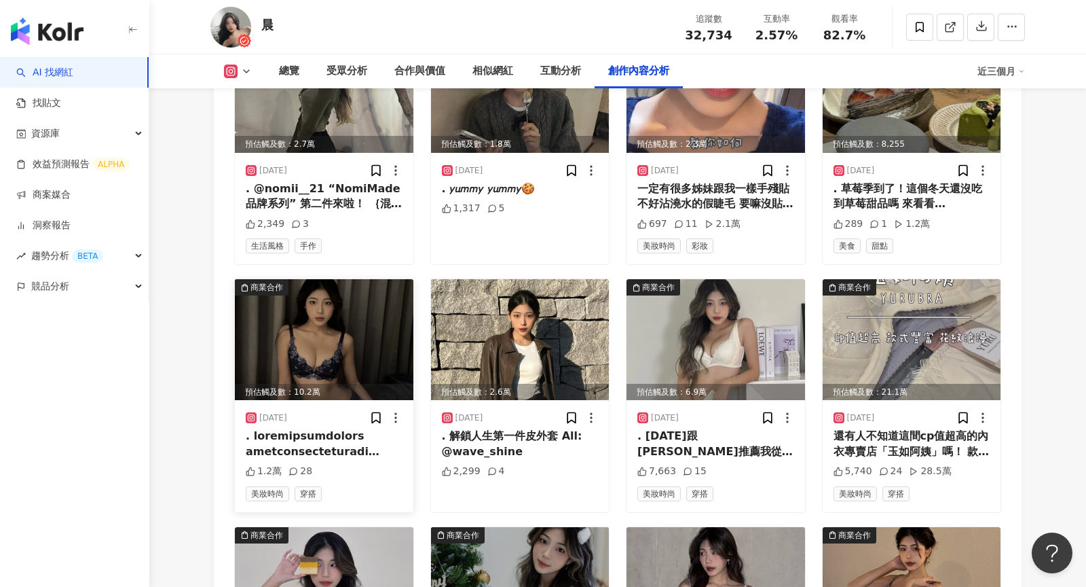
click at [351, 428] on div at bounding box center [324, 443] width 157 height 31
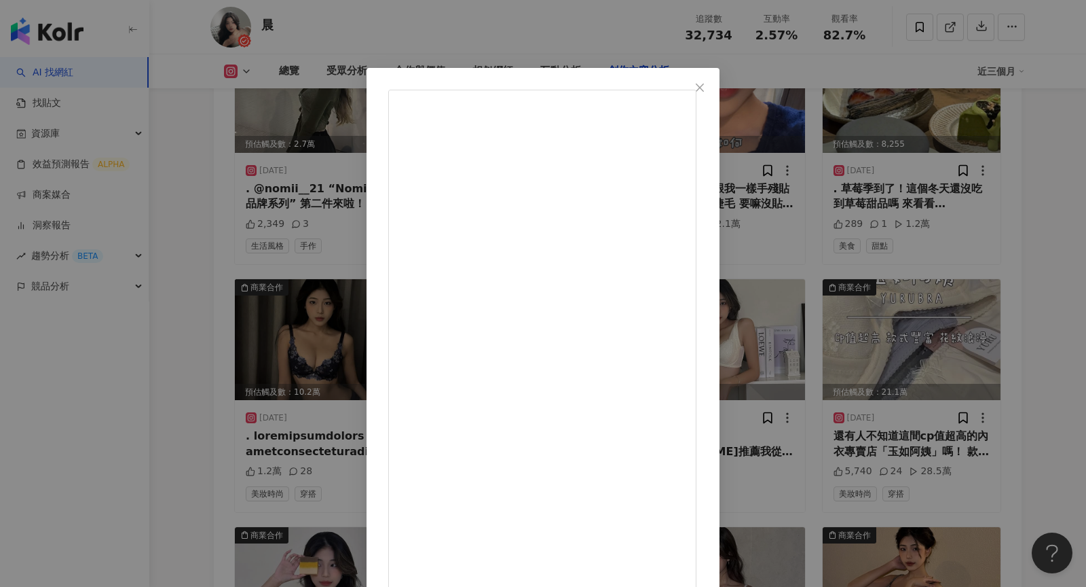
scroll to position [21, 0]
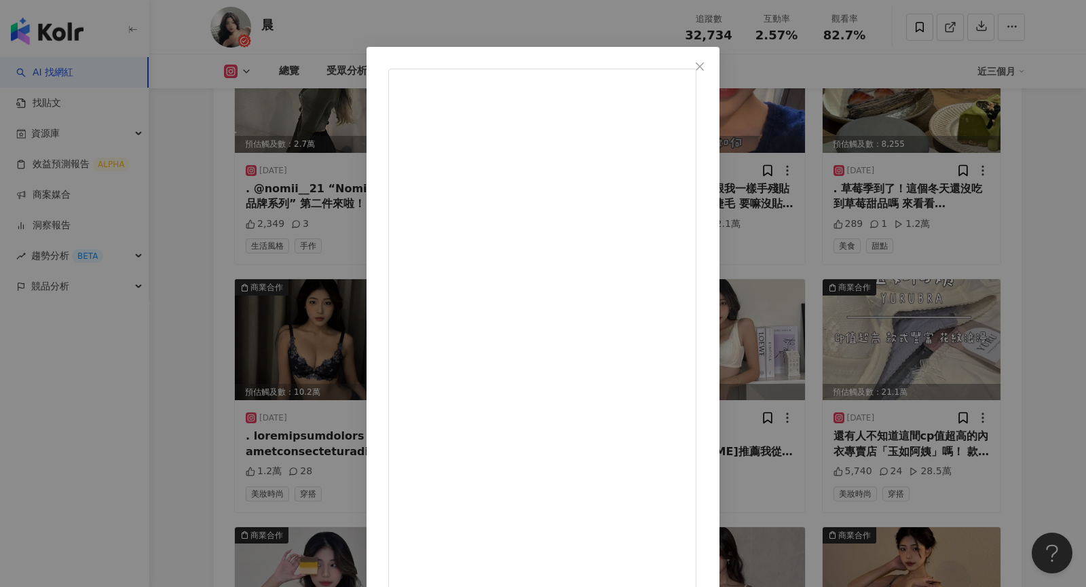
click at [714, 66] on span "Close" at bounding box center [699, 66] width 27 height 11
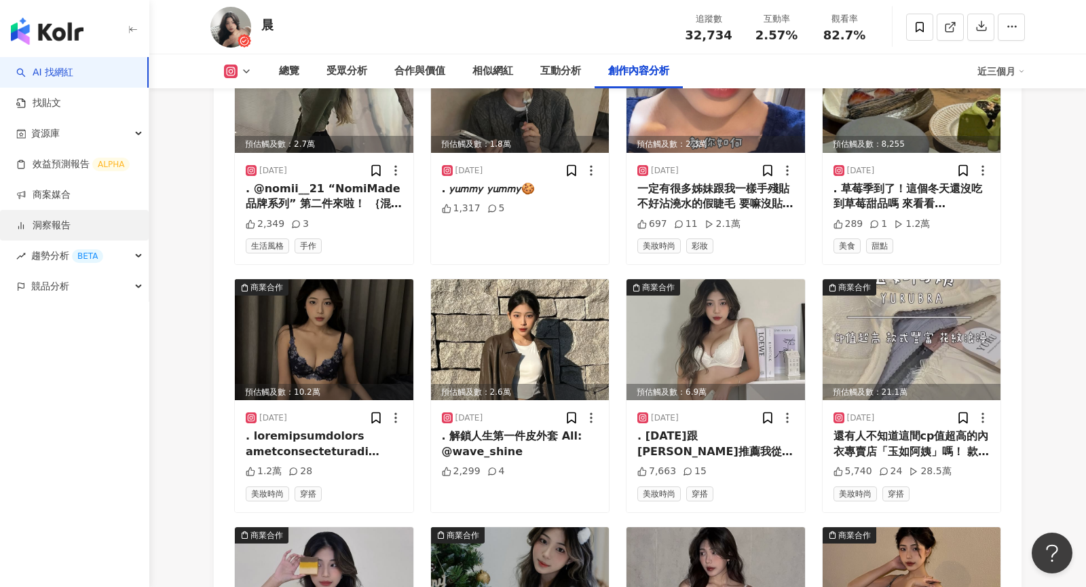
click at [47, 219] on link "洞察報告" at bounding box center [43, 226] width 54 height 14
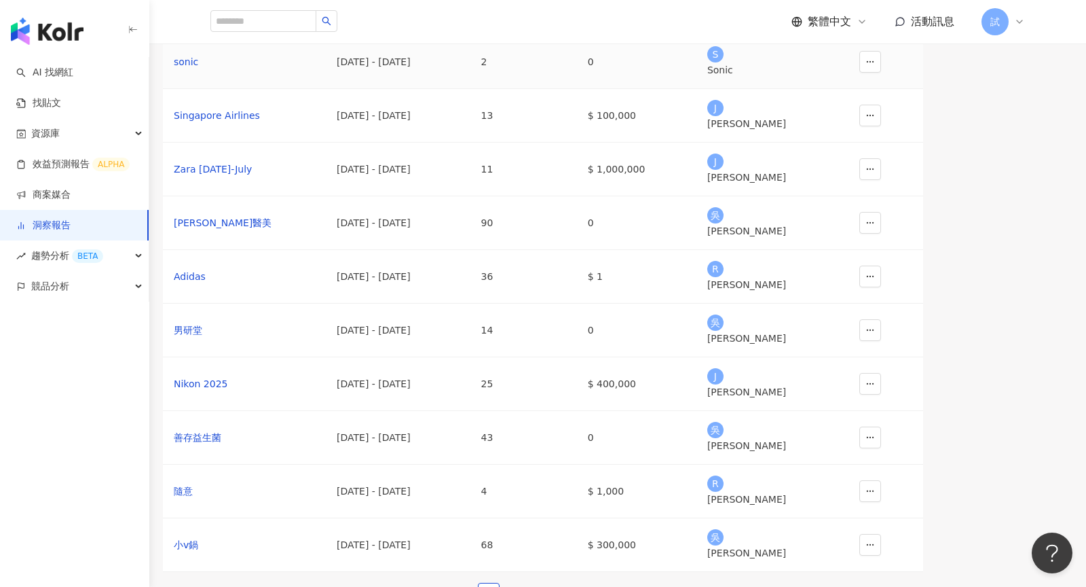
scroll to position [84, 0]
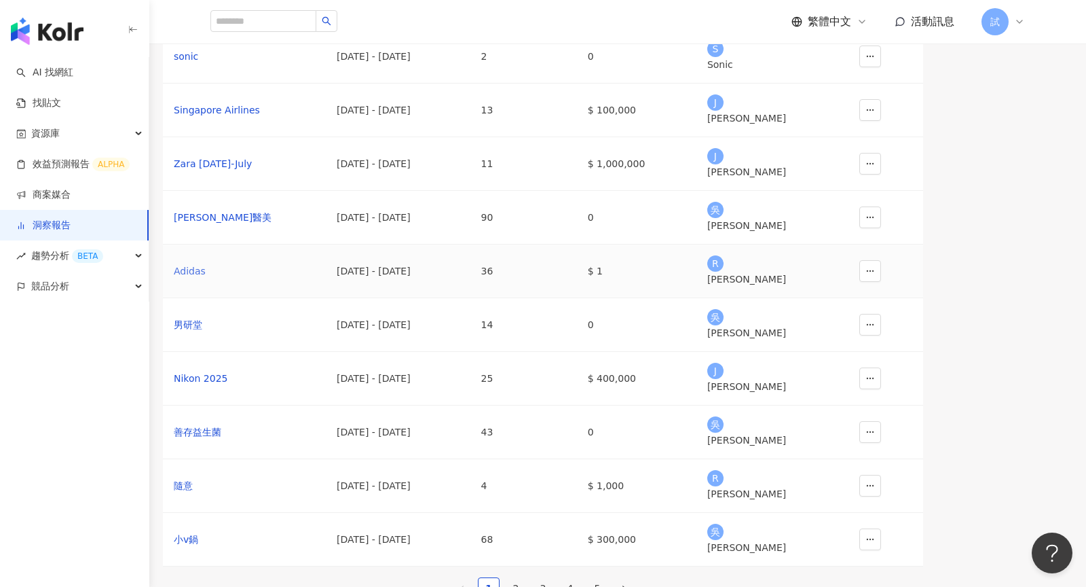
click at [277, 278] on div "Adidas" at bounding box center [244, 270] width 141 height 15
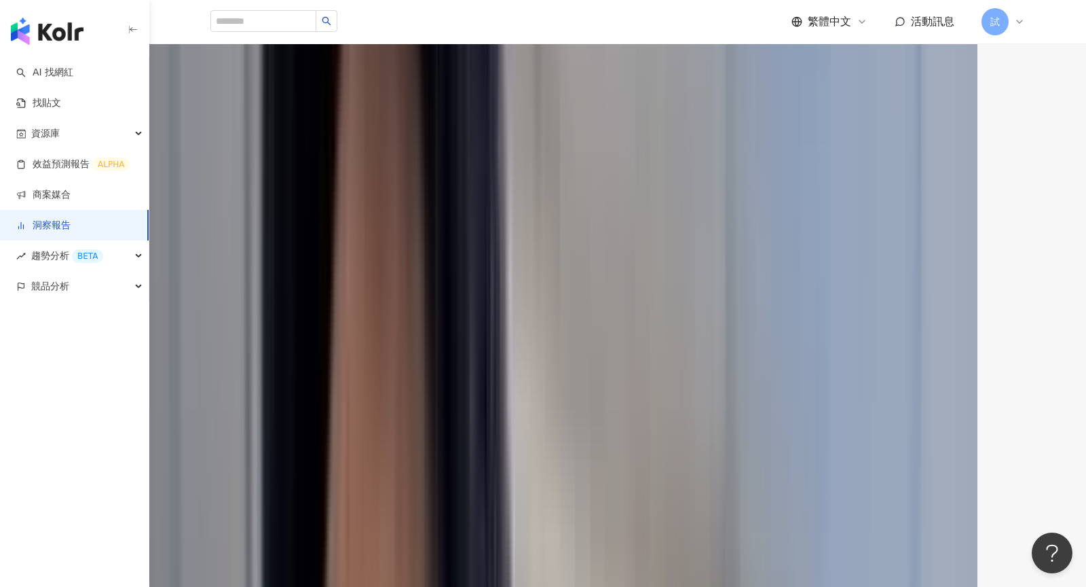
scroll to position [1065, 0]
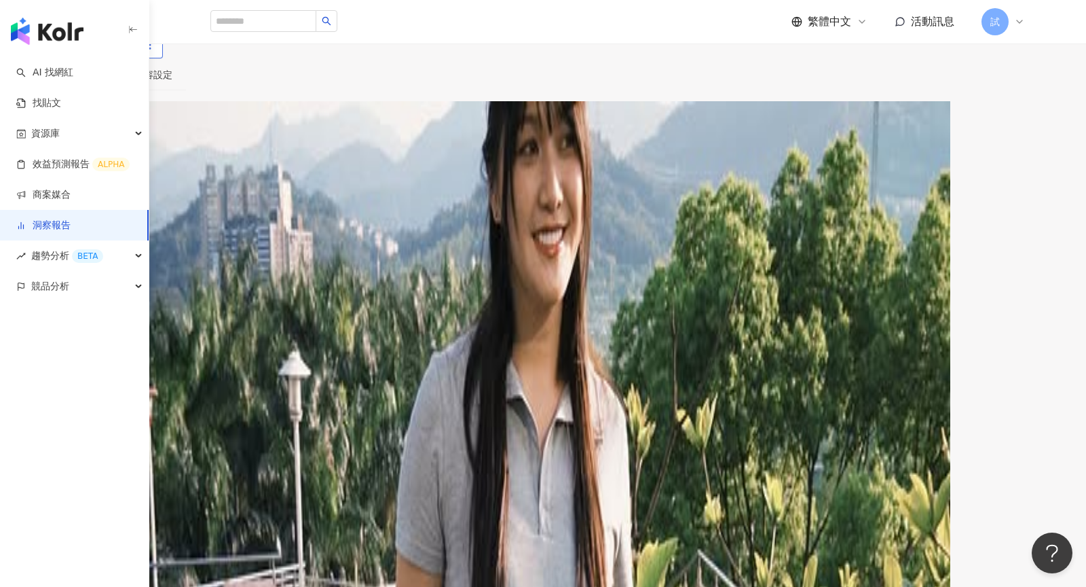
click at [156, 51] on icon "button" at bounding box center [150, 45] width 12 height 12
click at [1014, 124] on div "設定報告" at bounding box center [1033, 131] width 48 height 15
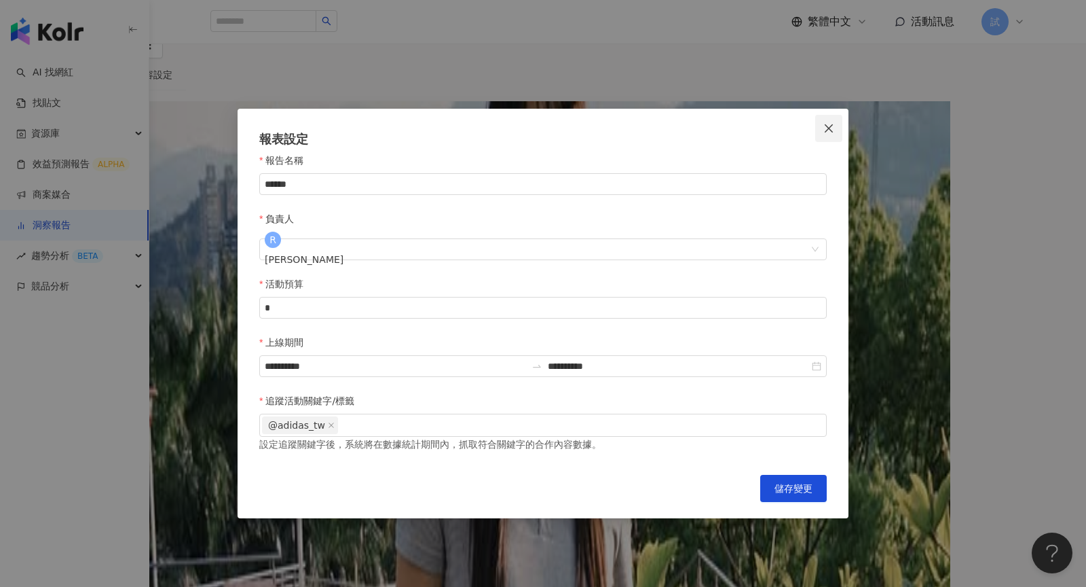
click at [828, 138] on button "Close" at bounding box center [828, 128] width 27 height 27
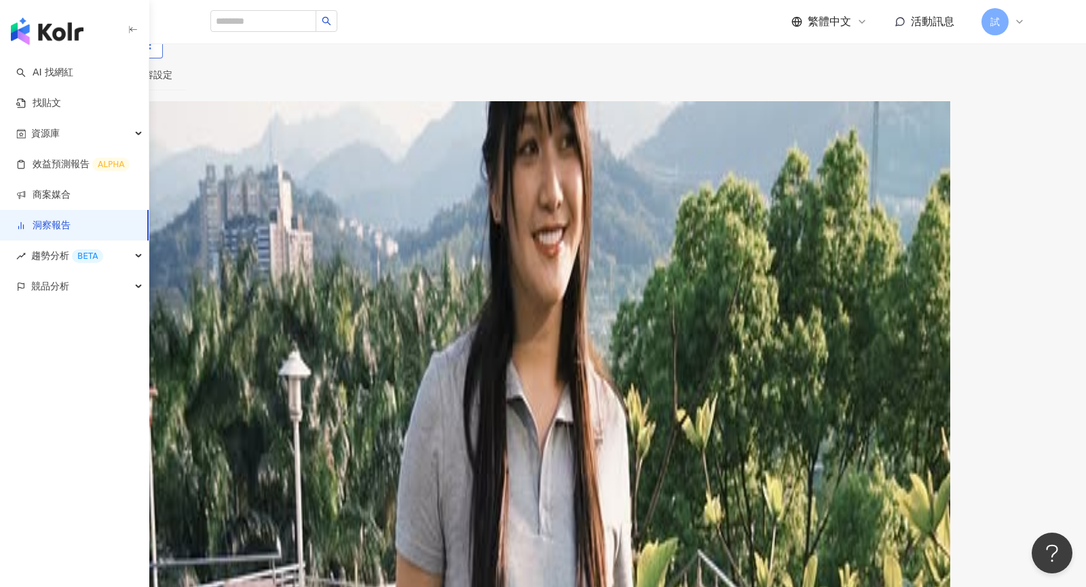
click at [163, 58] on button "button" at bounding box center [149, 44] width 27 height 27
click at [52, 82] on div "洞察總覽" at bounding box center [33, 74] width 38 height 15
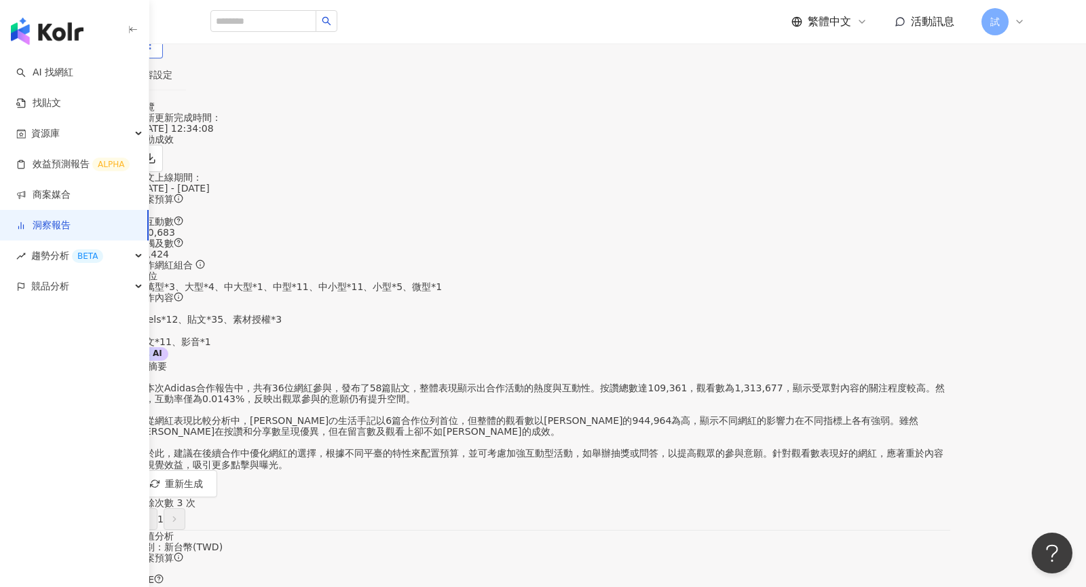
click at [156, 51] on icon "button" at bounding box center [150, 45] width 12 height 12
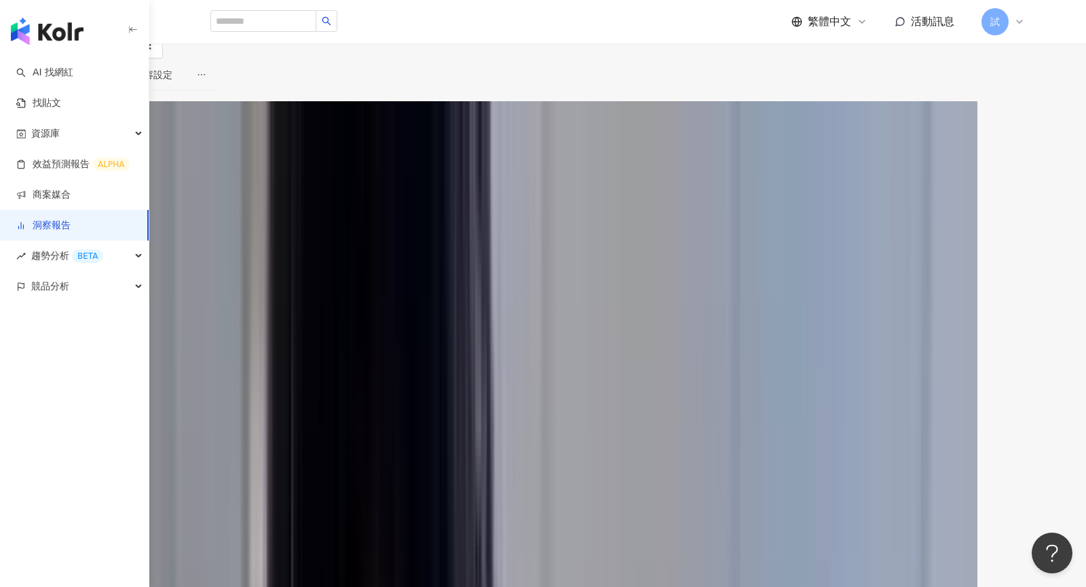
click at [136, 58] on button "button" at bounding box center [122, 44] width 27 height 27
click at [58, 27] on img "button" at bounding box center [47, 31] width 73 height 27
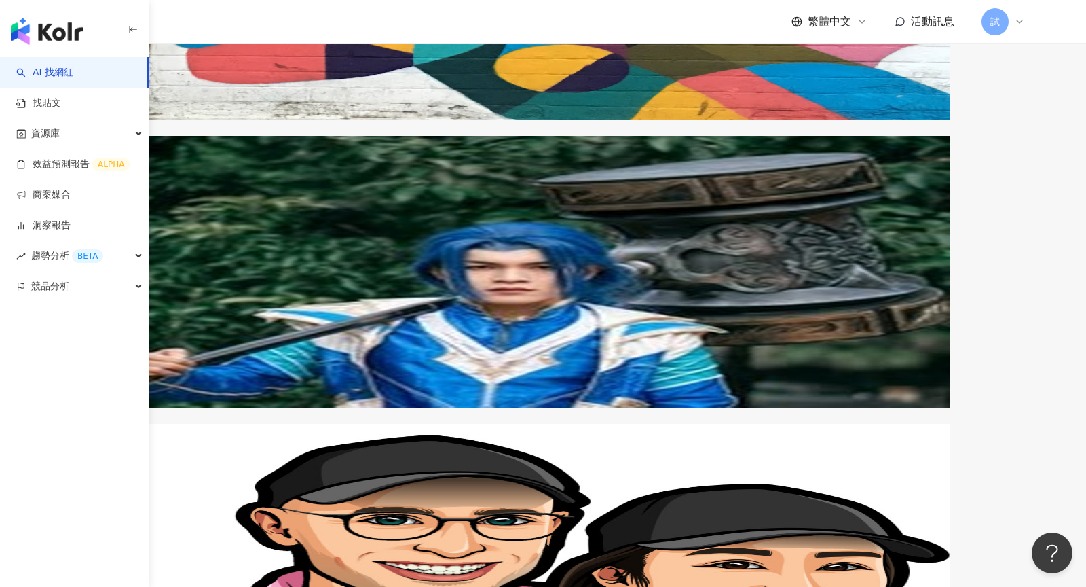
scroll to position [2232, 0]
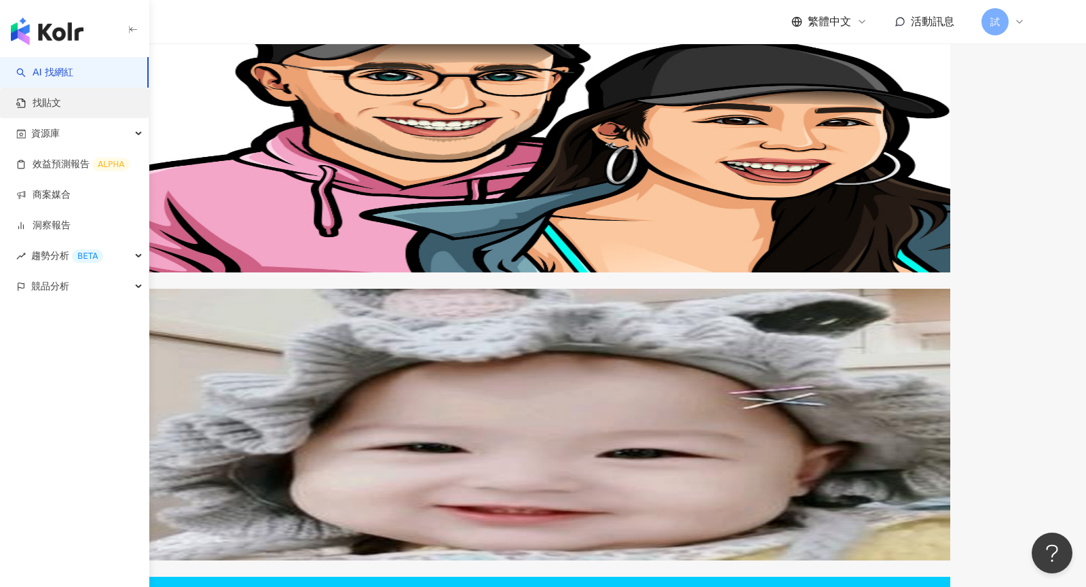
click at [48, 101] on link "找貼文" at bounding box center [38, 103] width 45 height 14
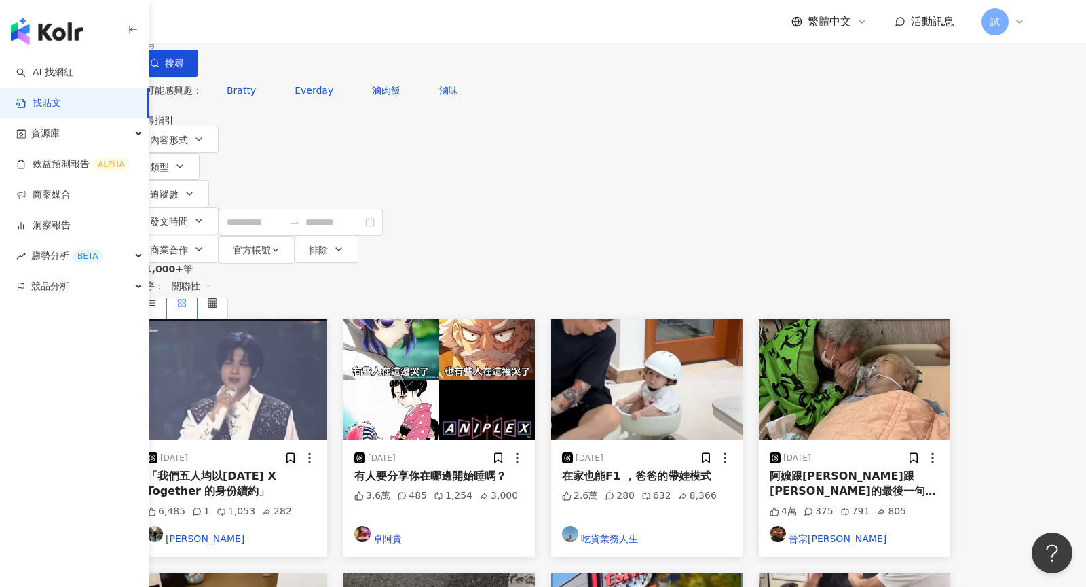
scroll to position [664, 0]
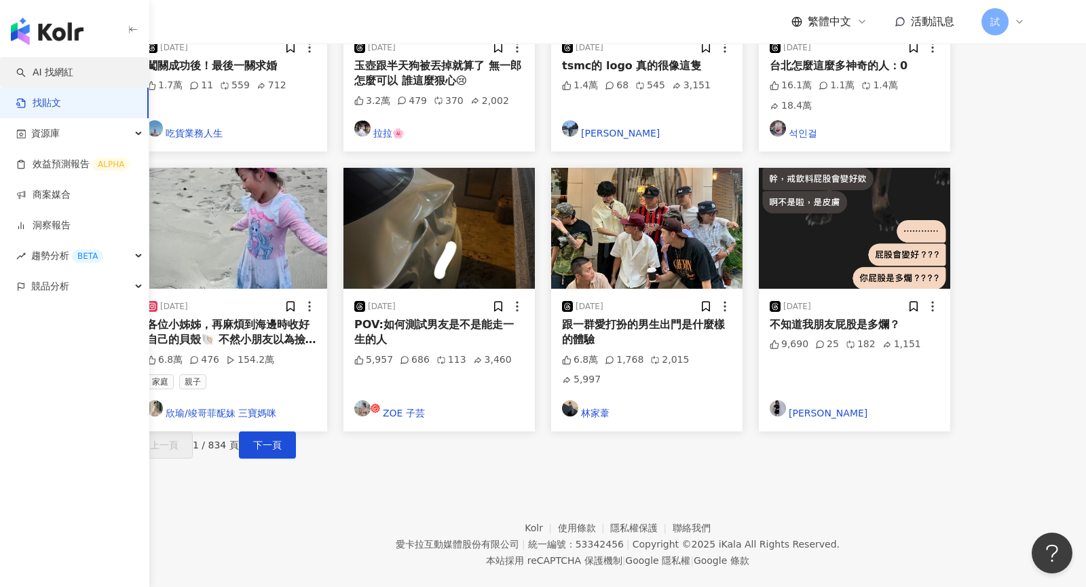
click at [71, 74] on link "AI 找網紅" at bounding box center [44, 73] width 57 height 14
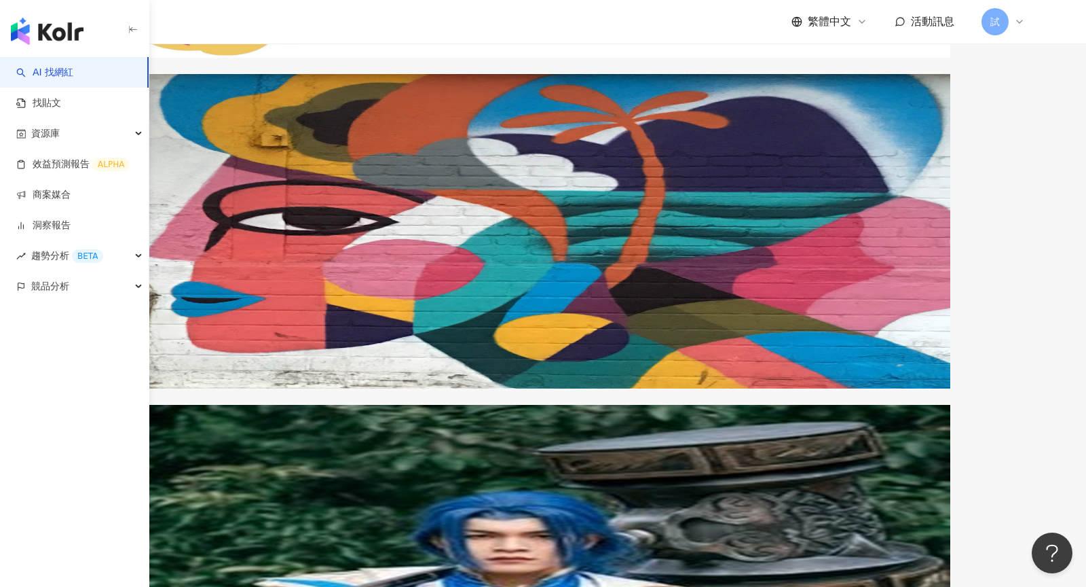
scroll to position [2232, 0]
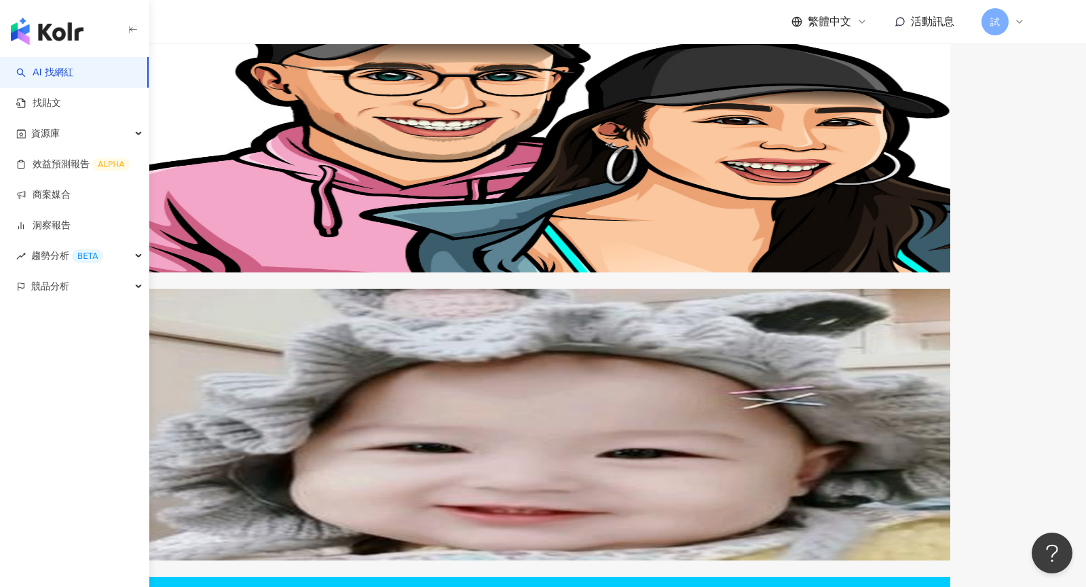
click at [1020, 22] on icon at bounding box center [1019, 21] width 5 height 3
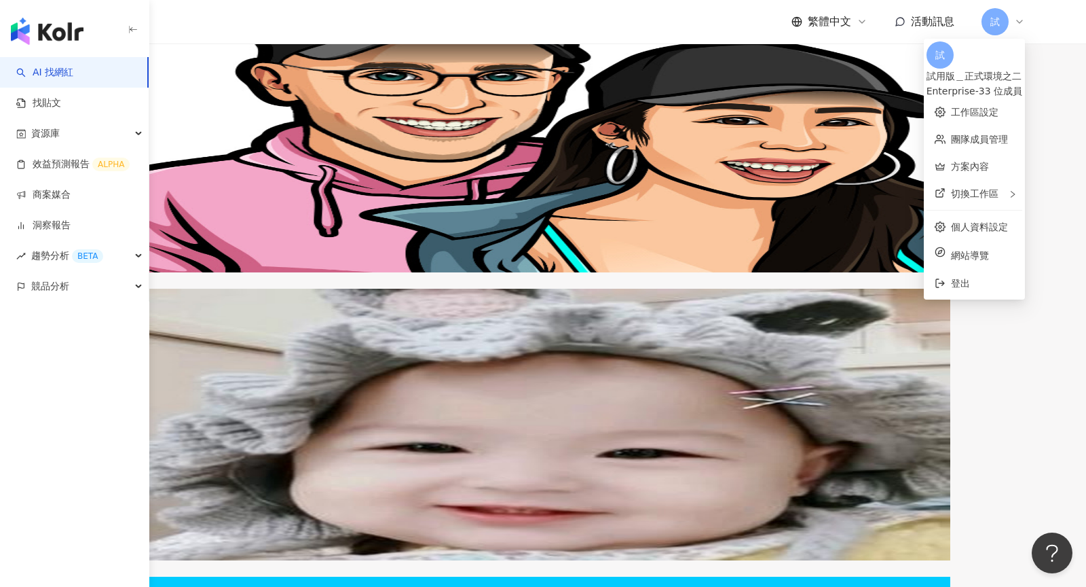
click at [1020, 22] on icon at bounding box center [1019, 21] width 5 height 3
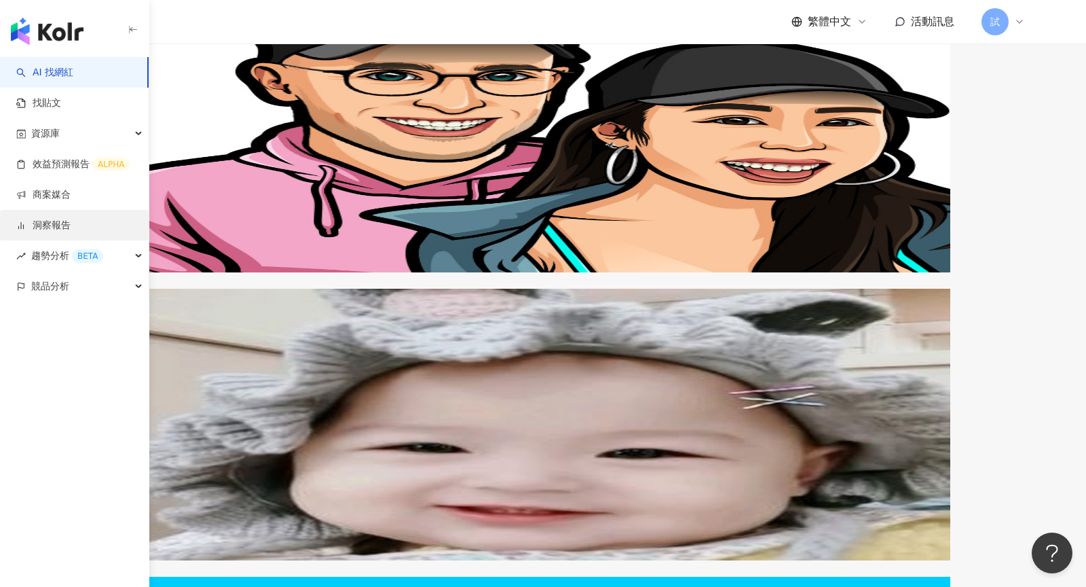
click at [71, 219] on link "洞察報告" at bounding box center [43, 226] width 54 height 14
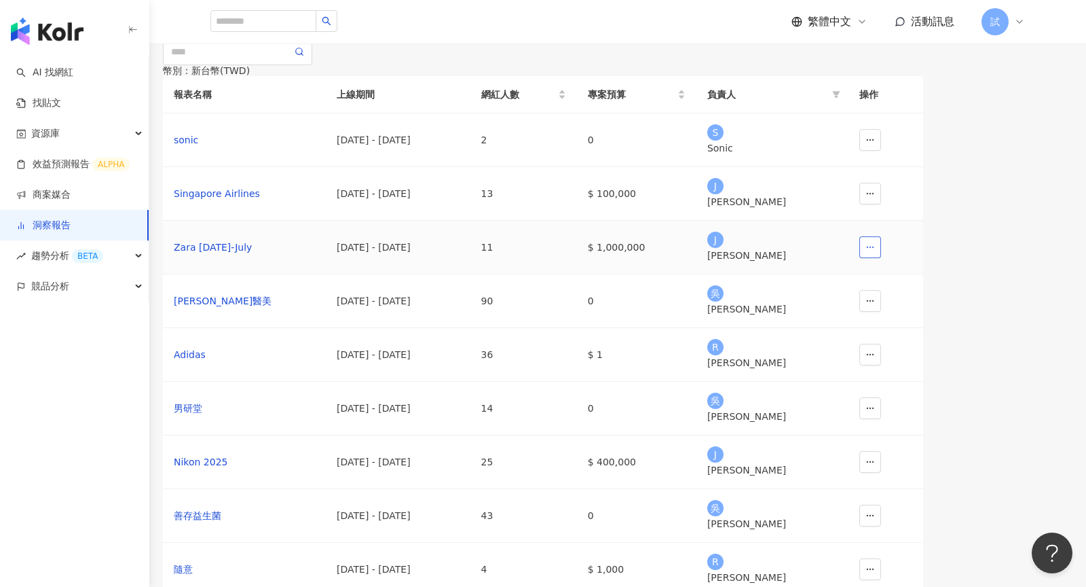
click at [875, 252] on icon "button" at bounding box center [871, 247] width 10 height 10
click at [950, 331] on div "幣別 ： 新台幣 ( TWD ) 報表名稱 上線期間 網紅人數 專案預算 負責人 操作 sonic 2025/3/1 - 2025/4/30 2 0 S So…" at bounding box center [543, 365] width 815 height 655
click at [577, 167] on td "2" at bounding box center [523, 140] width 107 height 54
click at [259, 308] on div "淨妍醫美" at bounding box center [244, 300] width 141 height 15
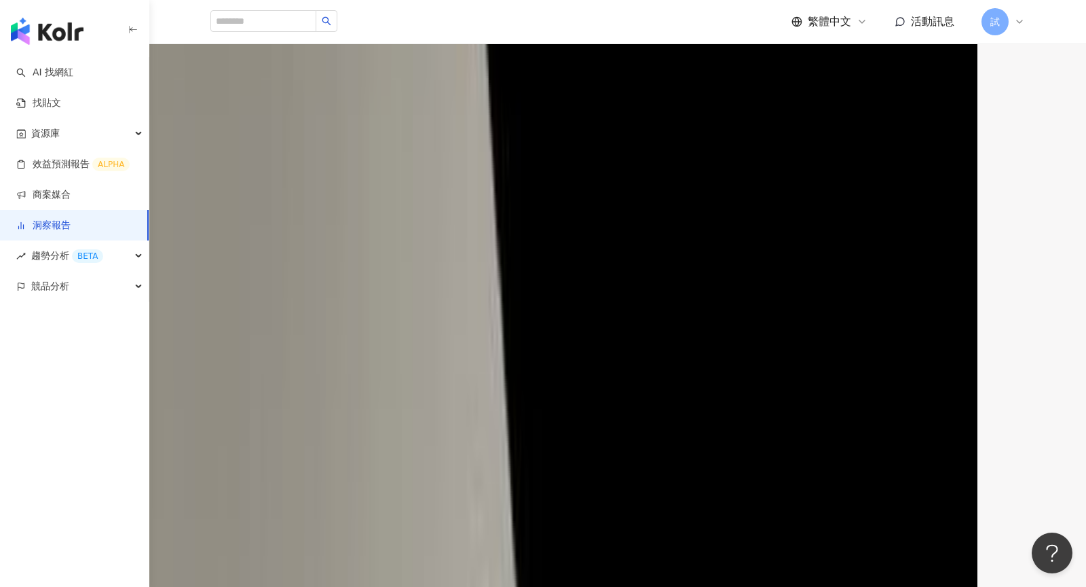
scroll to position [1339, 0]
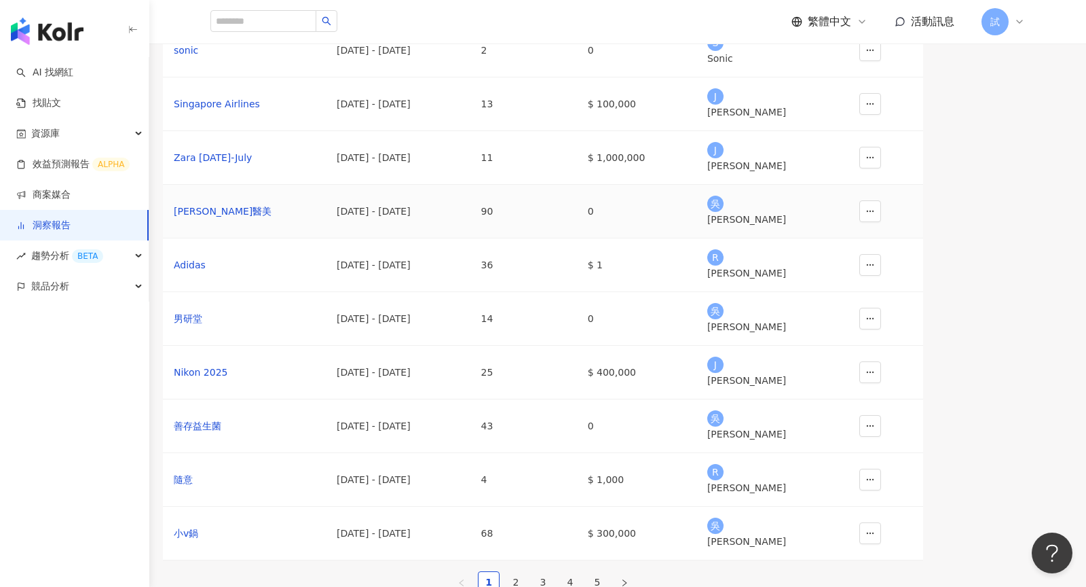
scroll to position [103, 0]
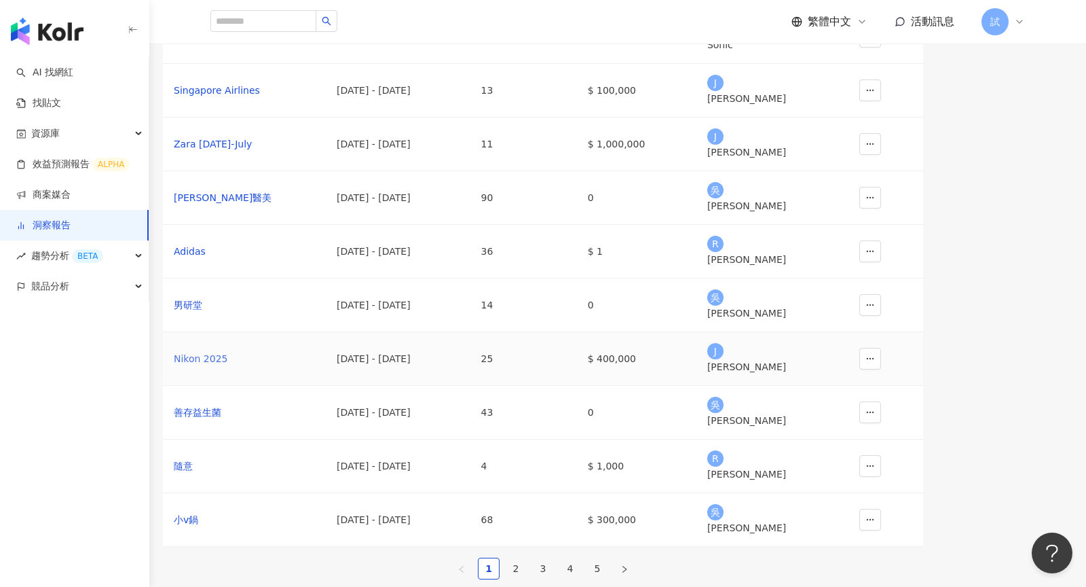
click at [289, 366] on div "Nikon 2025" at bounding box center [244, 358] width 141 height 15
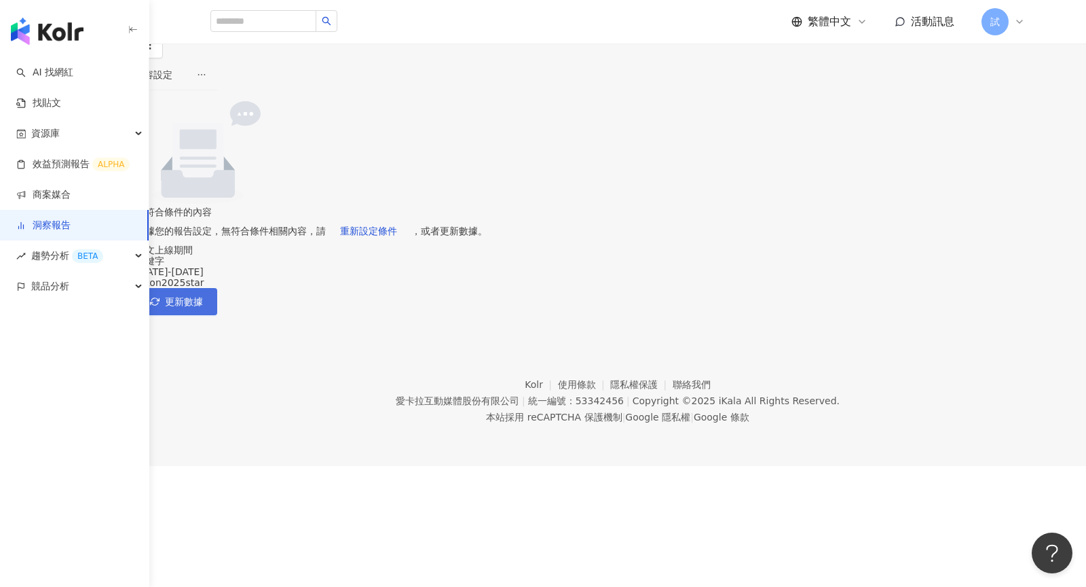
click at [217, 315] on button "更新數據" at bounding box center [176, 301] width 81 height 27
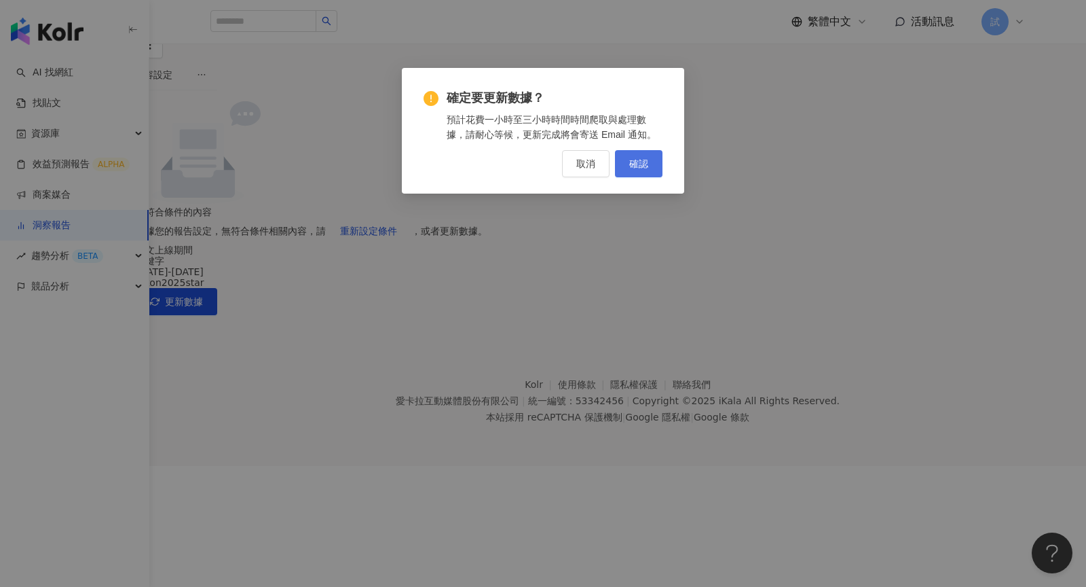
click at [644, 161] on span "確認" at bounding box center [638, 163] width 19 height 11
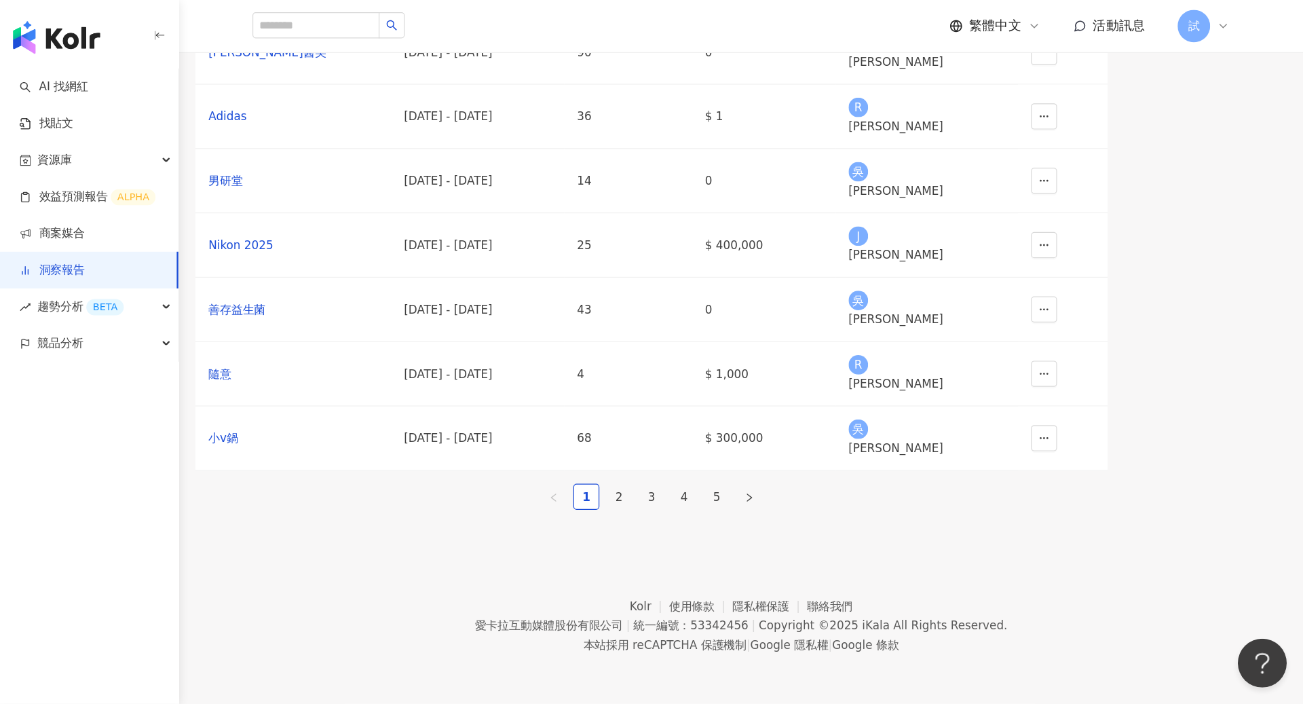
scroll to position [217, 0]
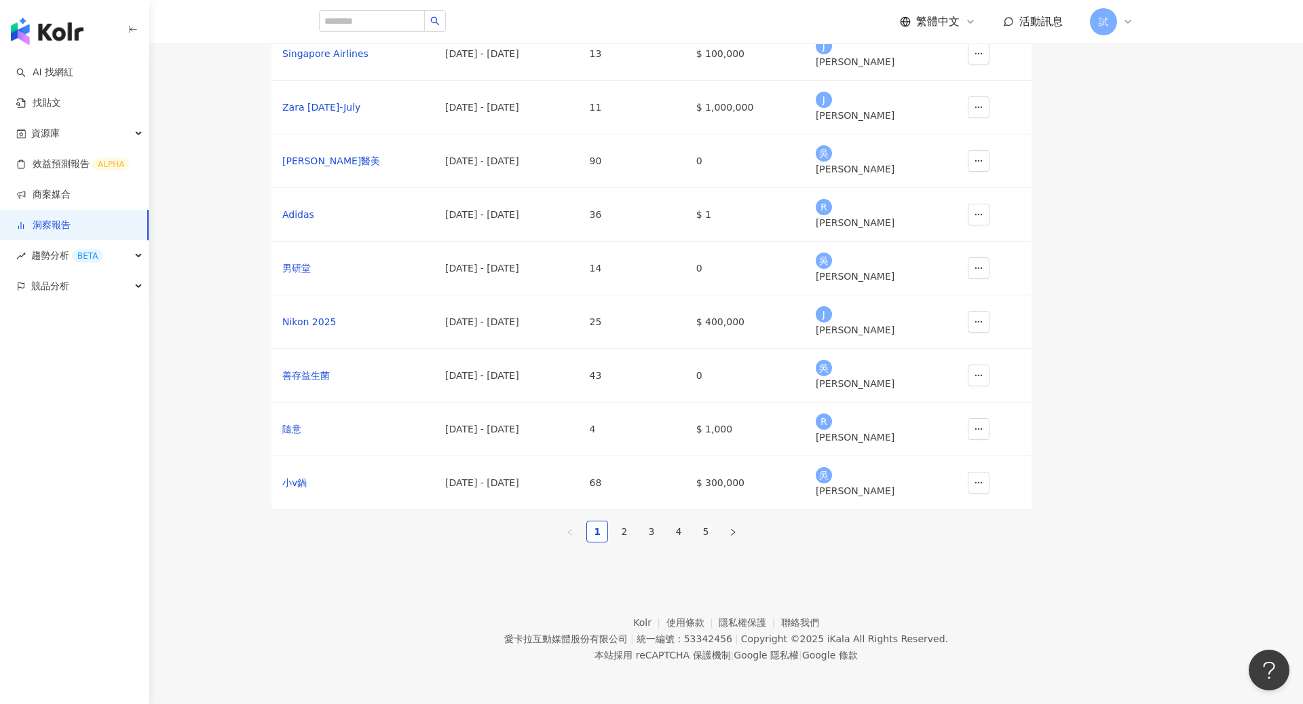
click at [55, 37] on img "button" at bounding box center [47, 31] width 73 height 27
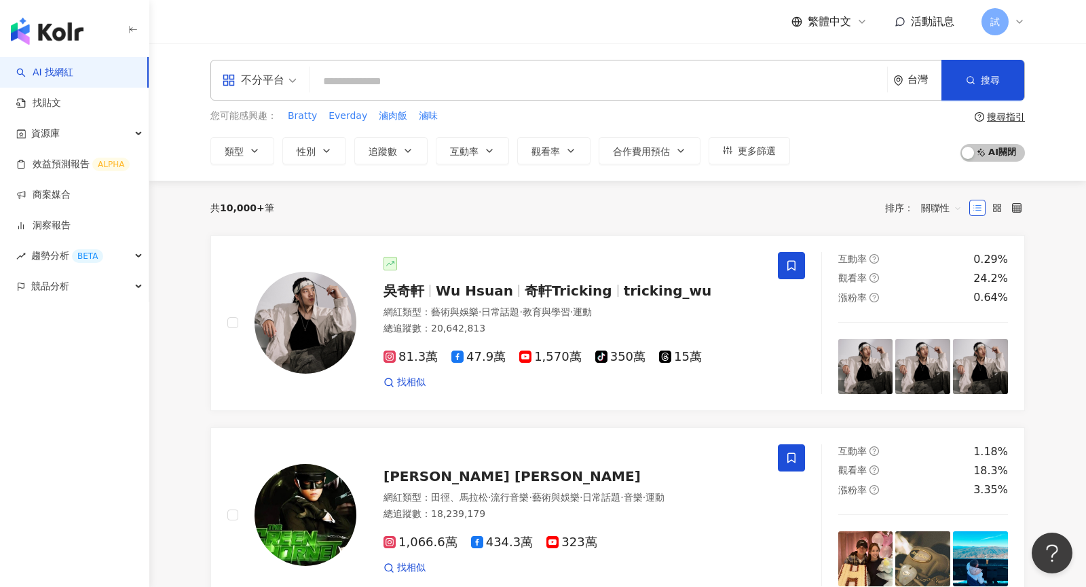
type input "*"
click at [490, 84] on input "search" at bounding box center [599, 82] width 566 height 26
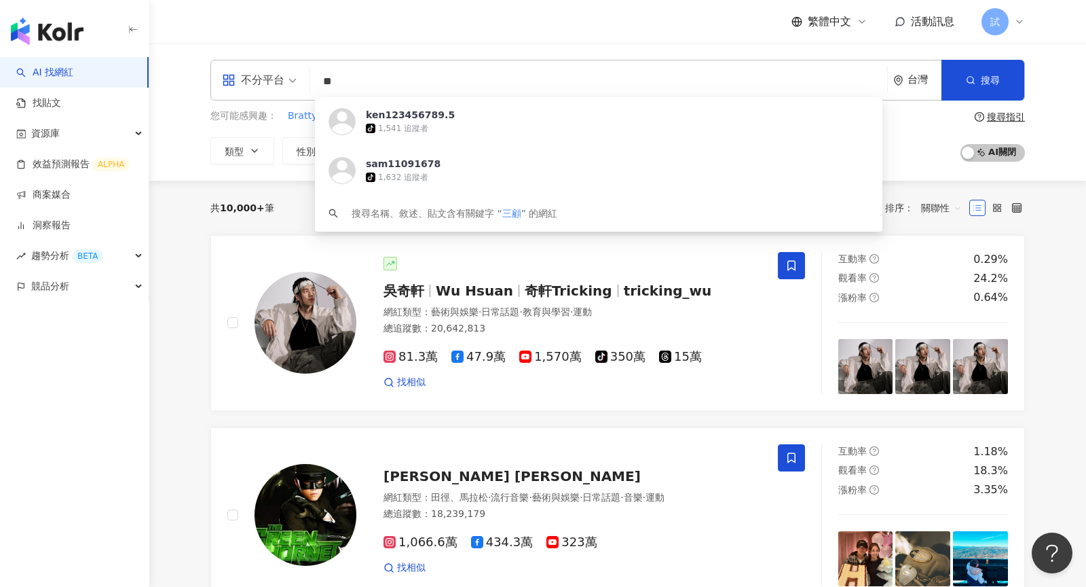
type input "*"
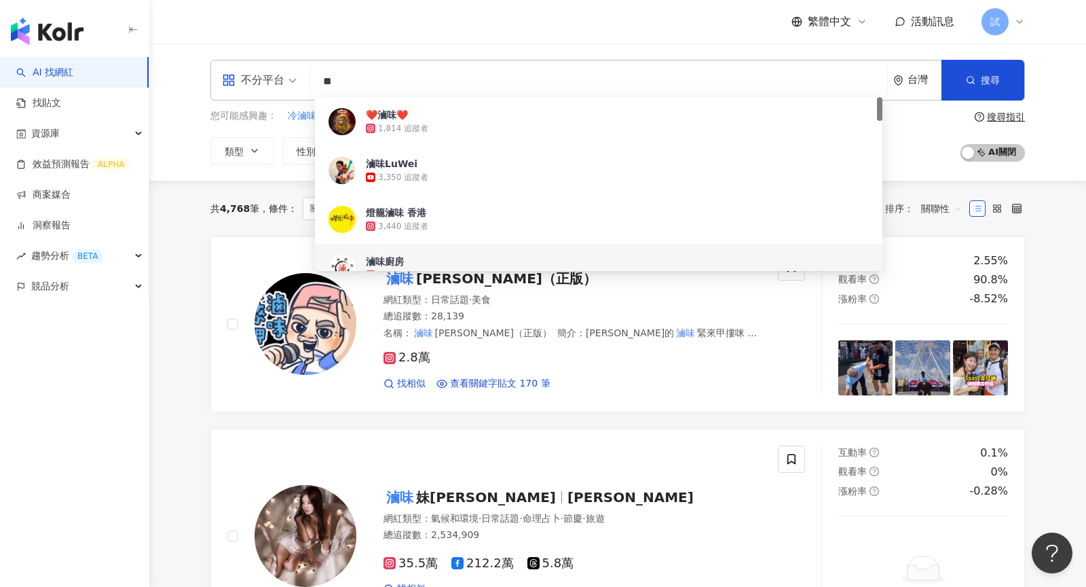
click at [1067, 141] on div "不分平台 ** 台灣 搜尋 b0cb8213-e5ad-4f9a-b4f3-1ea259076456 31f26cf3-817e-42e6-aa4b-2626…" at bounding box center [617, 111] width 937 height 137
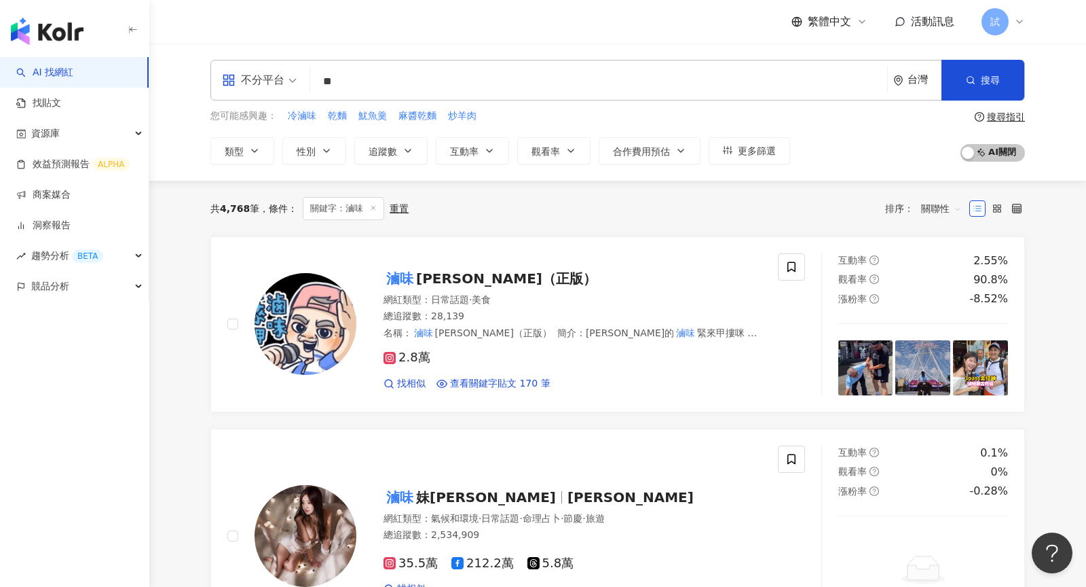
click at [946, 208] on span "關聯性" at bounding box center [941, 209] width 41 height 22
click at [941, 344] on div "關鍵字" at bounding box center [942, 350] width 34 height 15
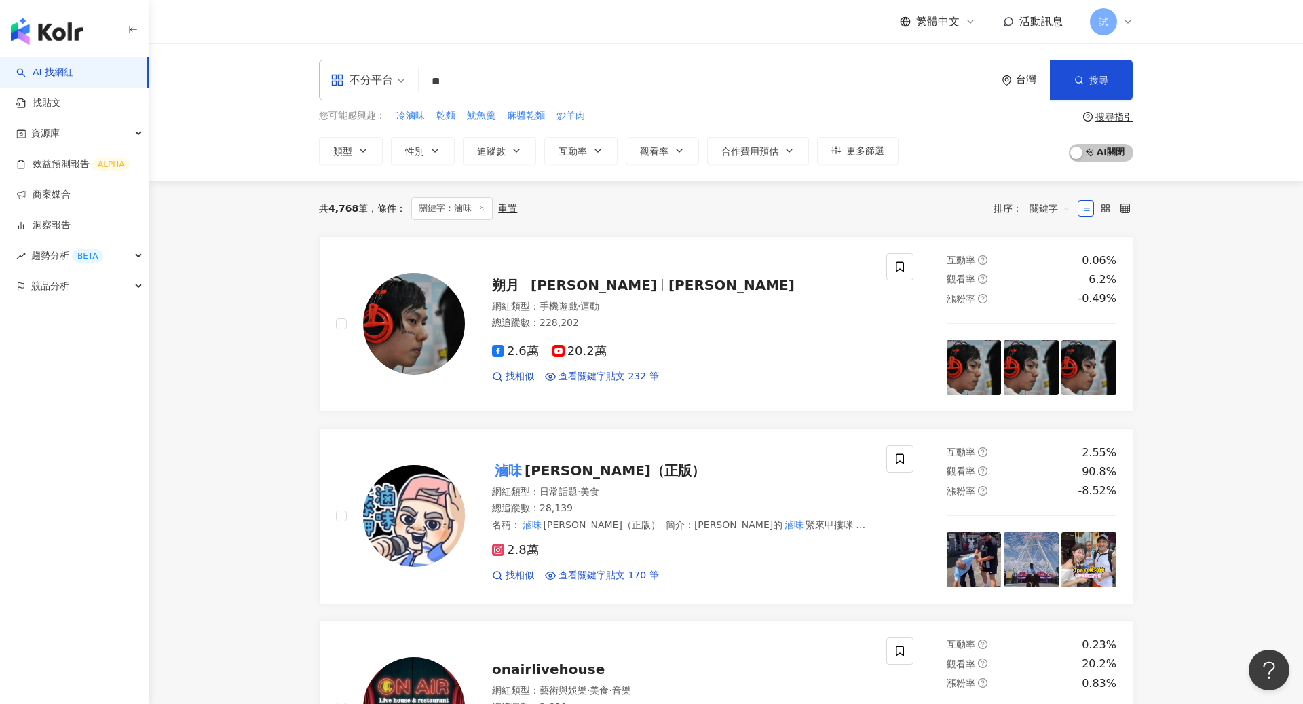
click at [526, 77] on input "**" at bounding box center [707, 82] width 566 height 26
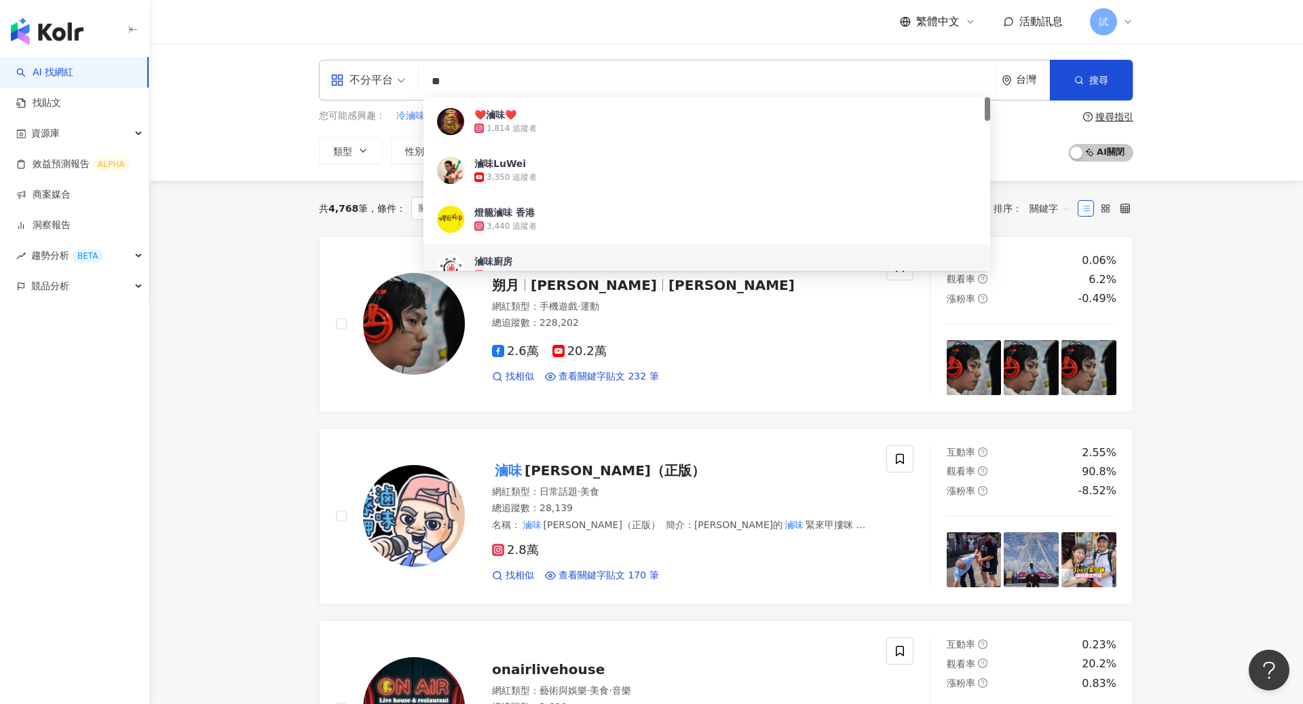
type input "*"
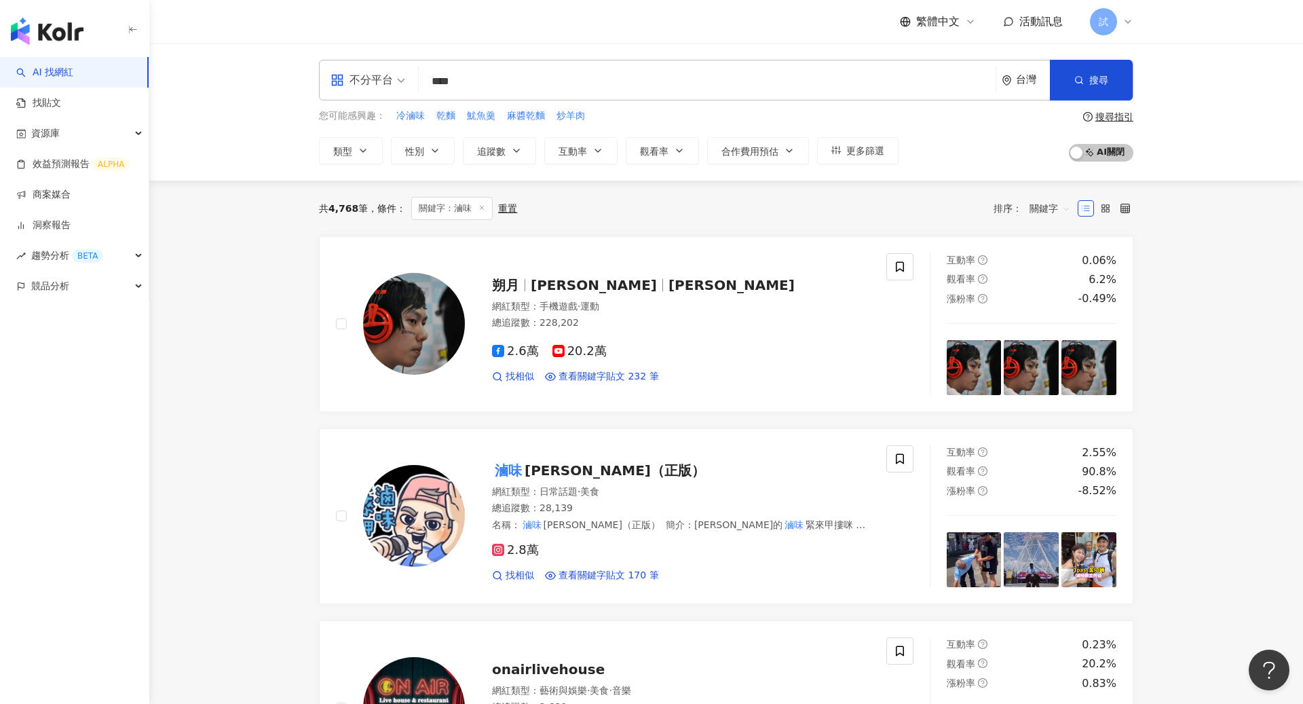
type input "****"
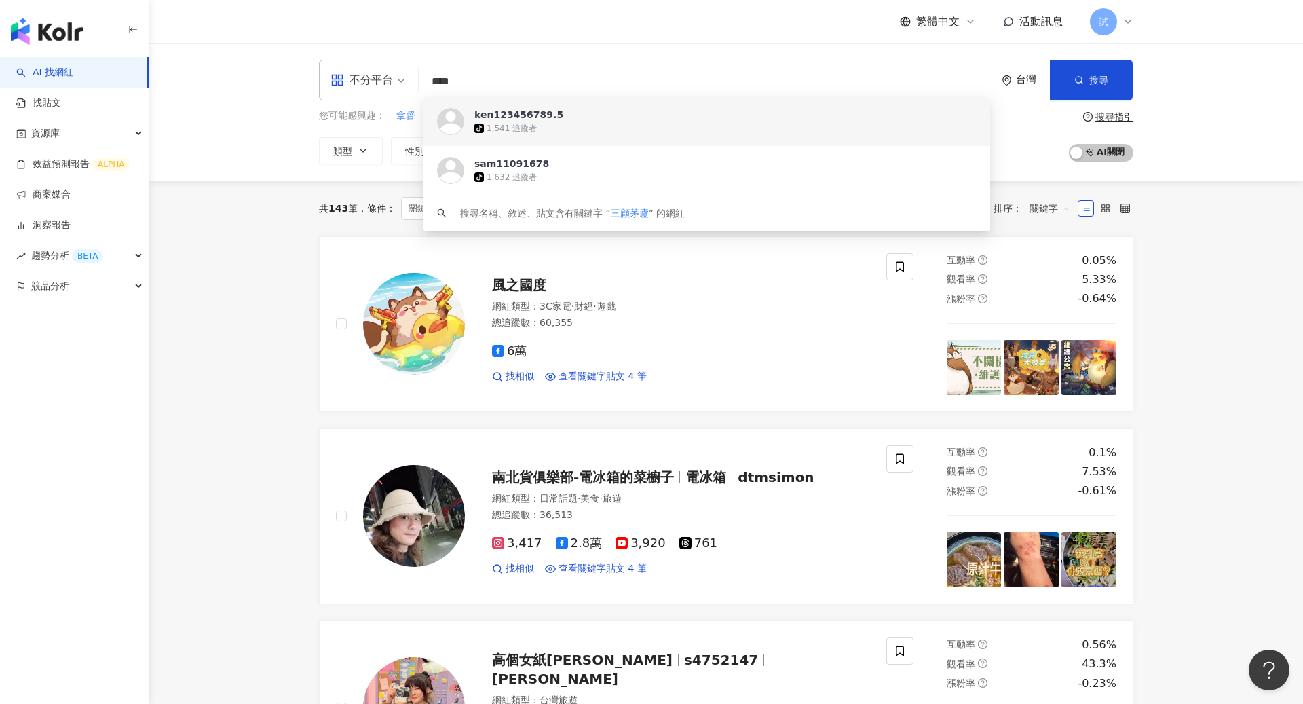
click at [1086, 137] on div "不分平台 **** 台灣 搜尋 [URL][DOMAIN_NAME] [URL][DOMAIN_NAME] ken123456789.5 tiktok-ico…" at bounding box center [726, 111] width 1154 height 137
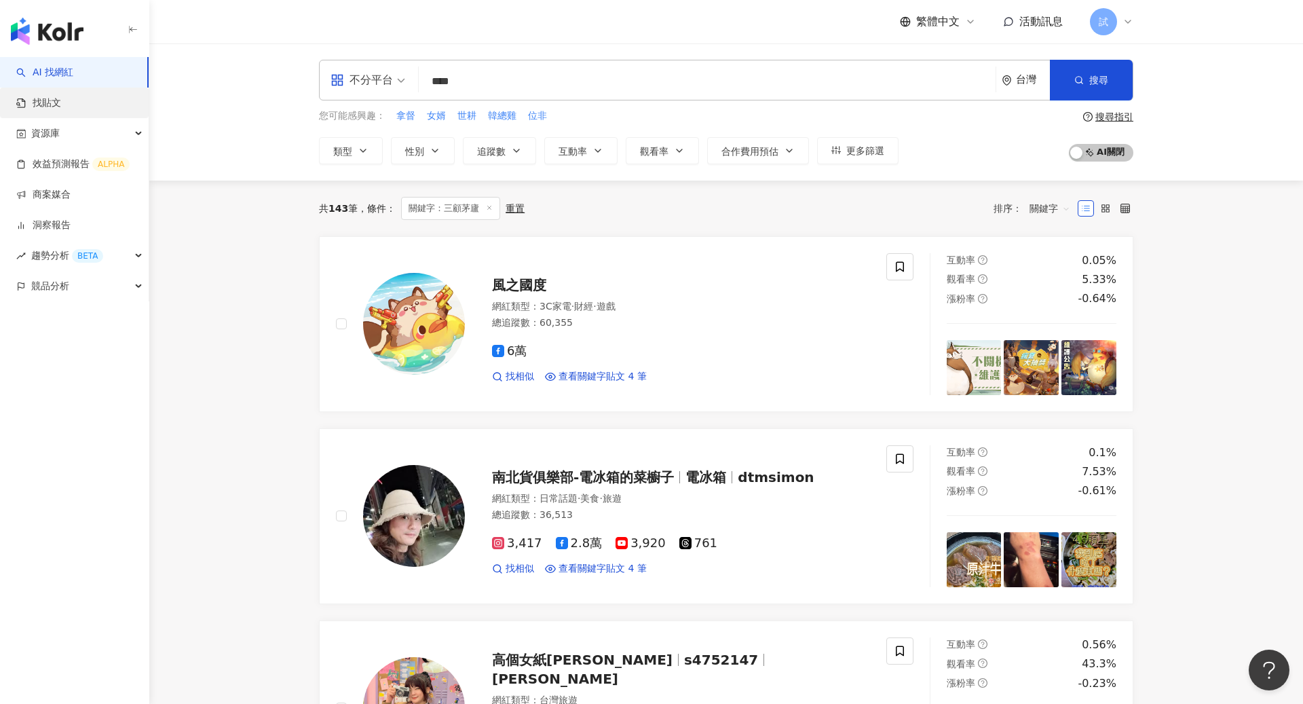
click at [61, 110] on link "找貼文" at bounding box center [38, 103] width 45 height 14
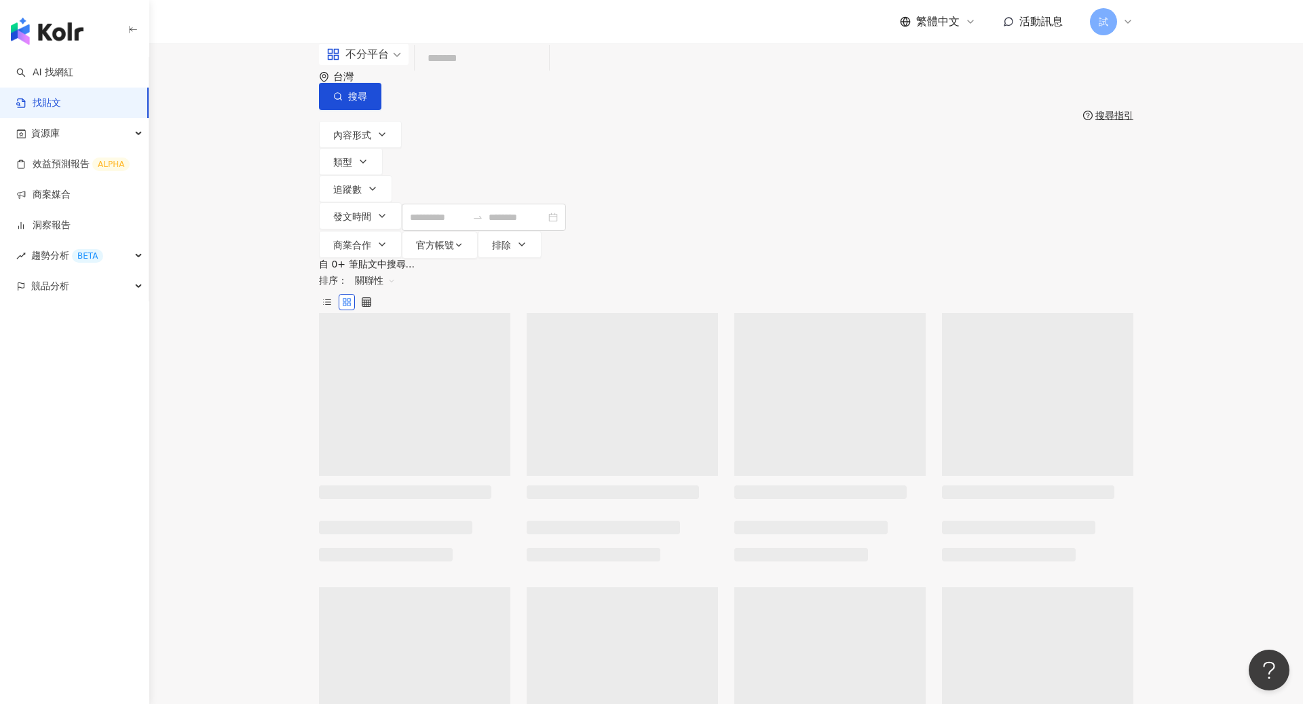
click at [544, 73] on input "search" at bounding box center [482, 58] width 124 height 29
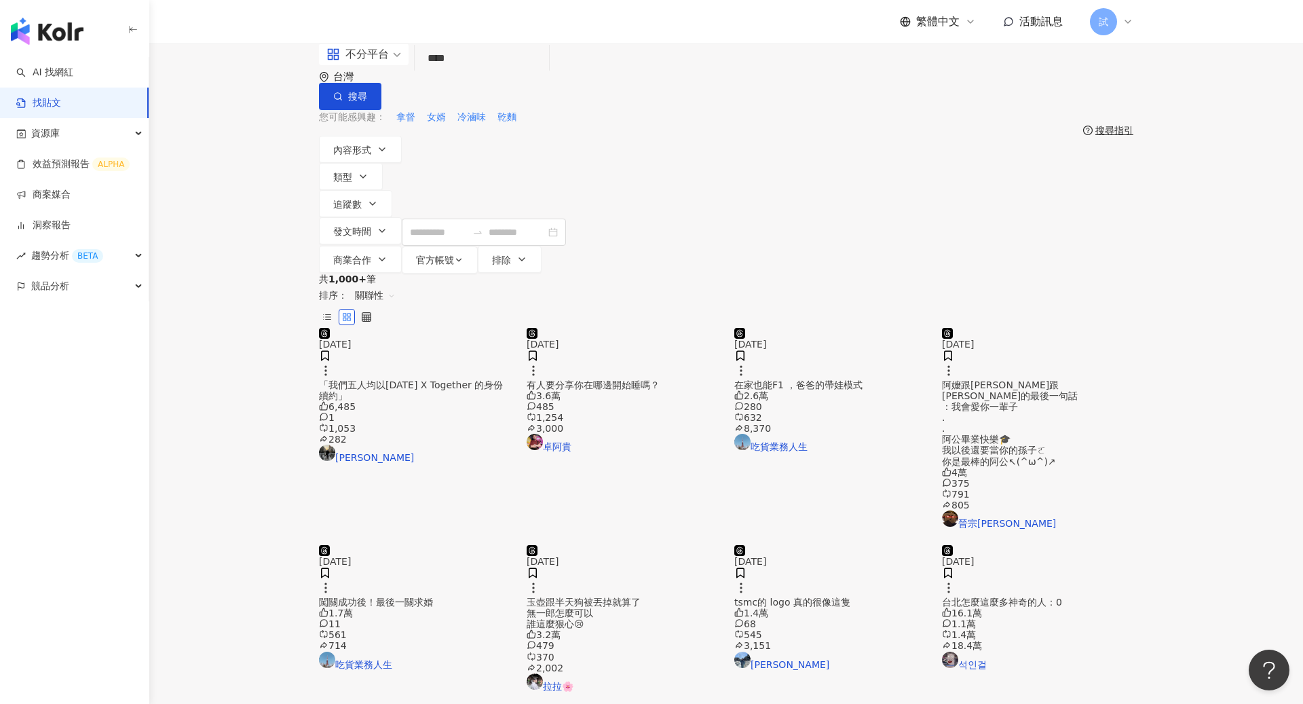
type input "****"
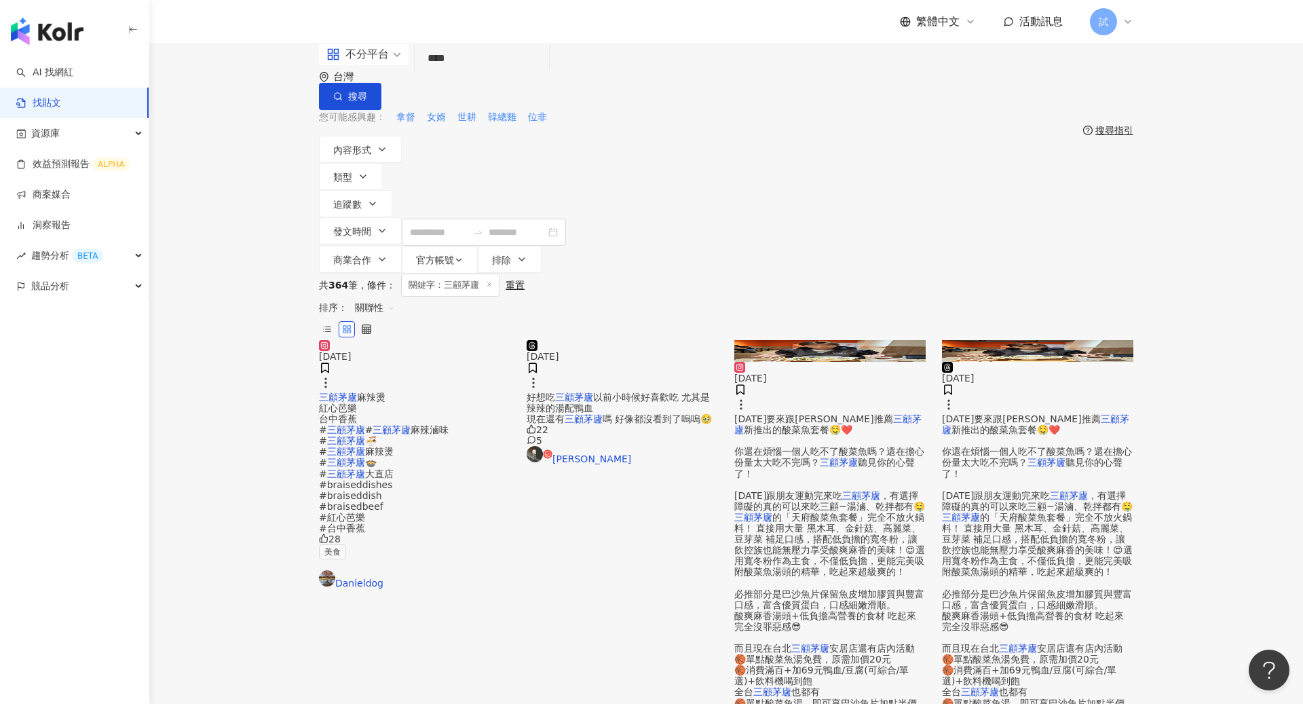
click at [396, 297] on span "關聯性" at bounding box center [375, 308] width 41 height 22
click at [1054, 348] on div "發文時間" at bounding box center [1052, 348] width 38 height 15
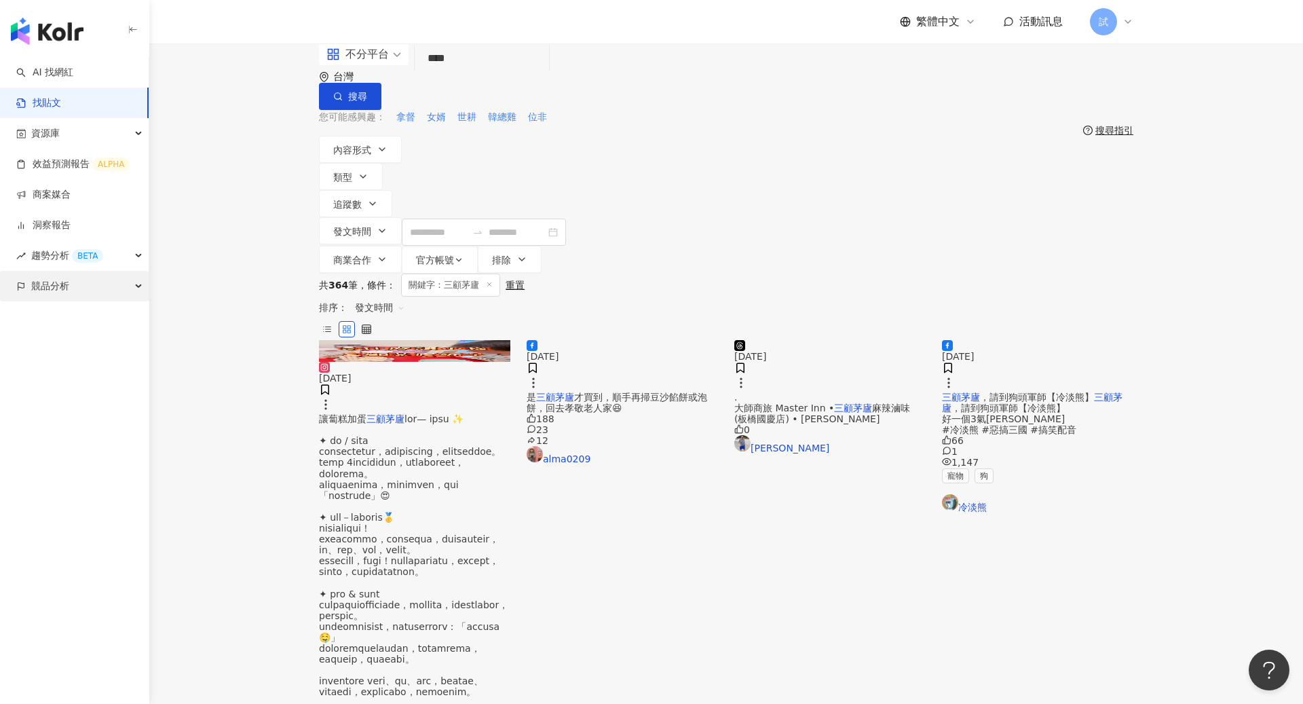
click at [98, 278] on div "競品分析" at bounding box center [74, 286] width 149 height 31
click at [86, 341] on link "關鍵字提及分析" at bounding box center [66, 348] width 67 height 14
